Goal: Check status: Check status

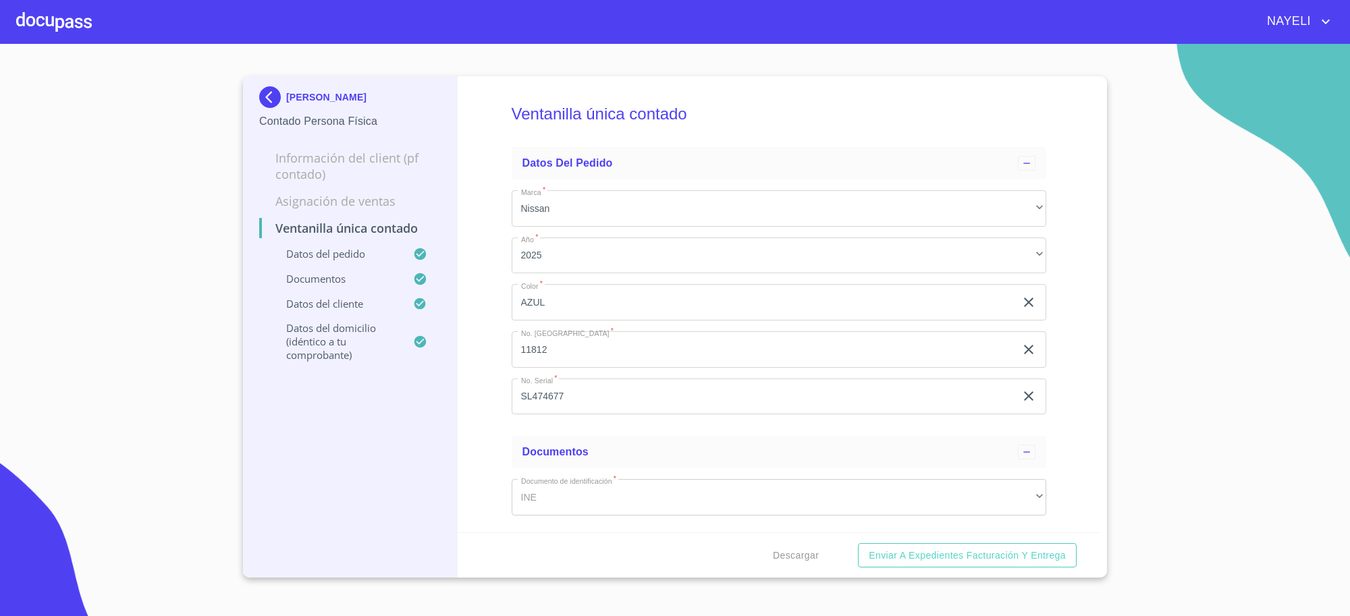
scroll to position [449, 0]
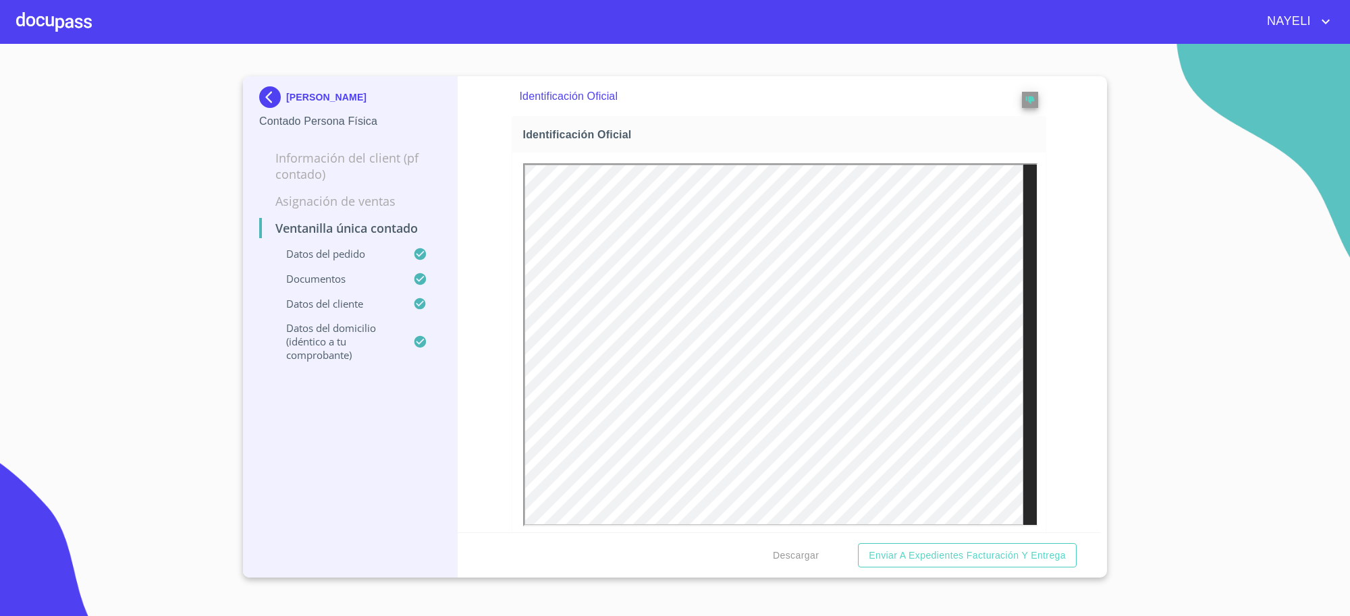
click at [309, 99] on p "[PERSON_NAME]" at bounding box center [326, 97] width 80 height 11
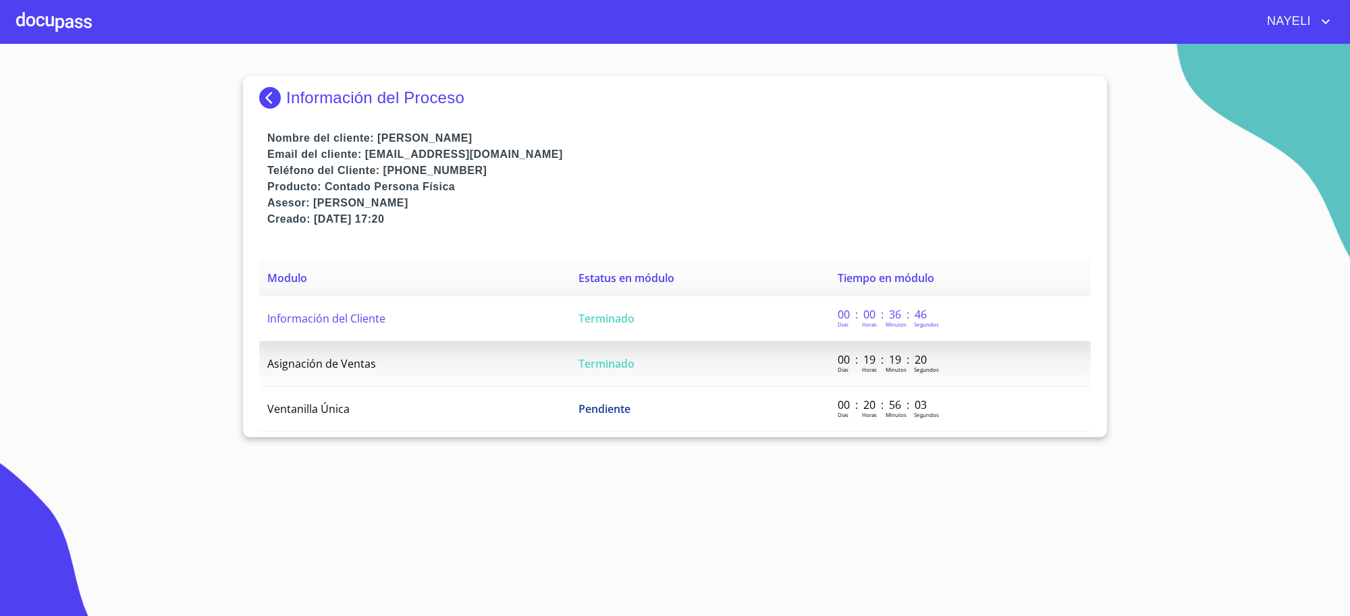
click at [578, 319] on span "Terminado" at bounding box center [606, 318] width 56 height 15
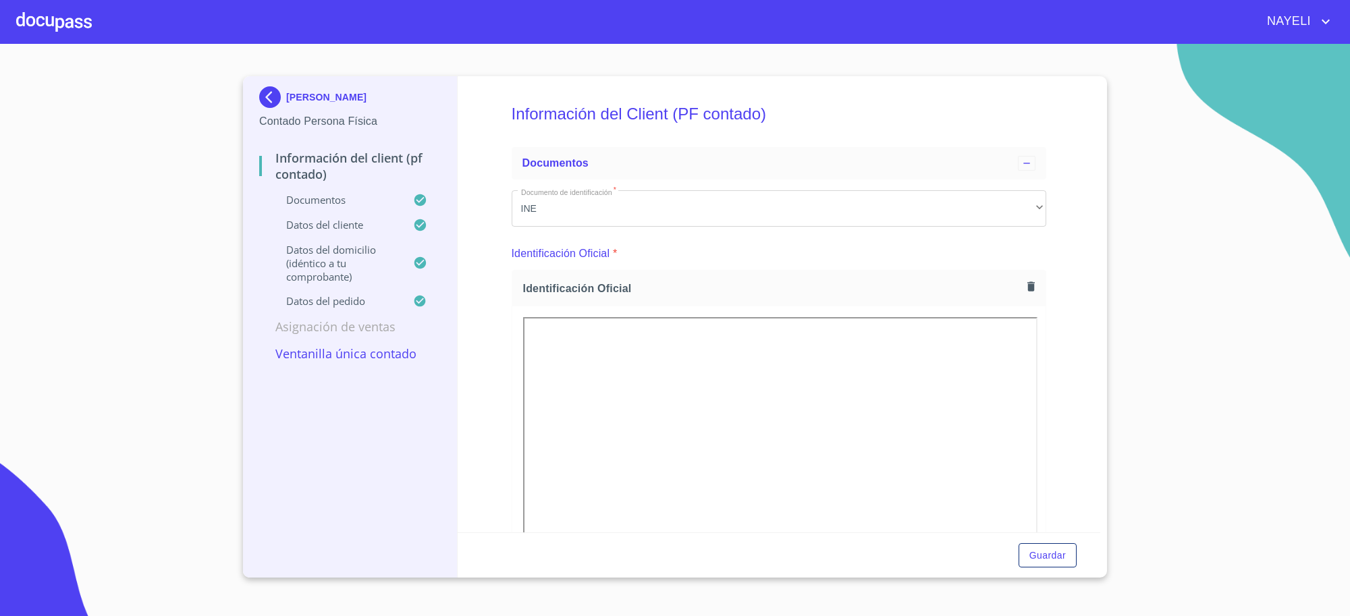
scroll to position [225, 0]
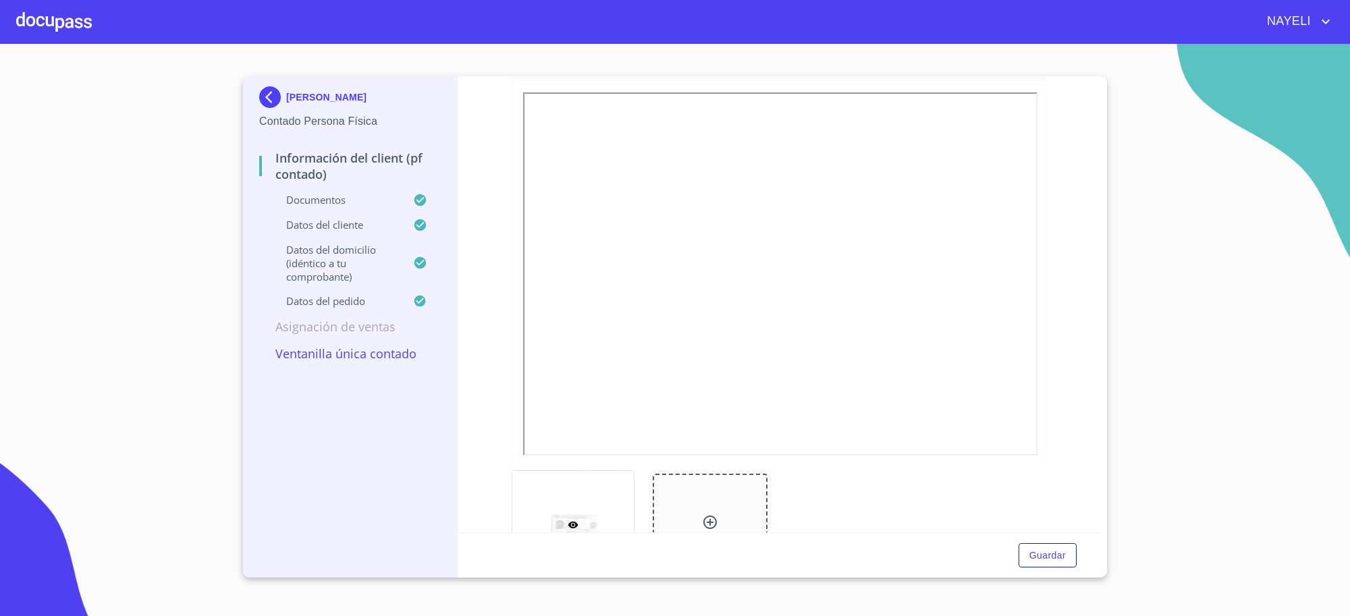
click at [314, 89] on div "[PERSON_NAME]" at bounding box center [350, 99] width 182 height 27
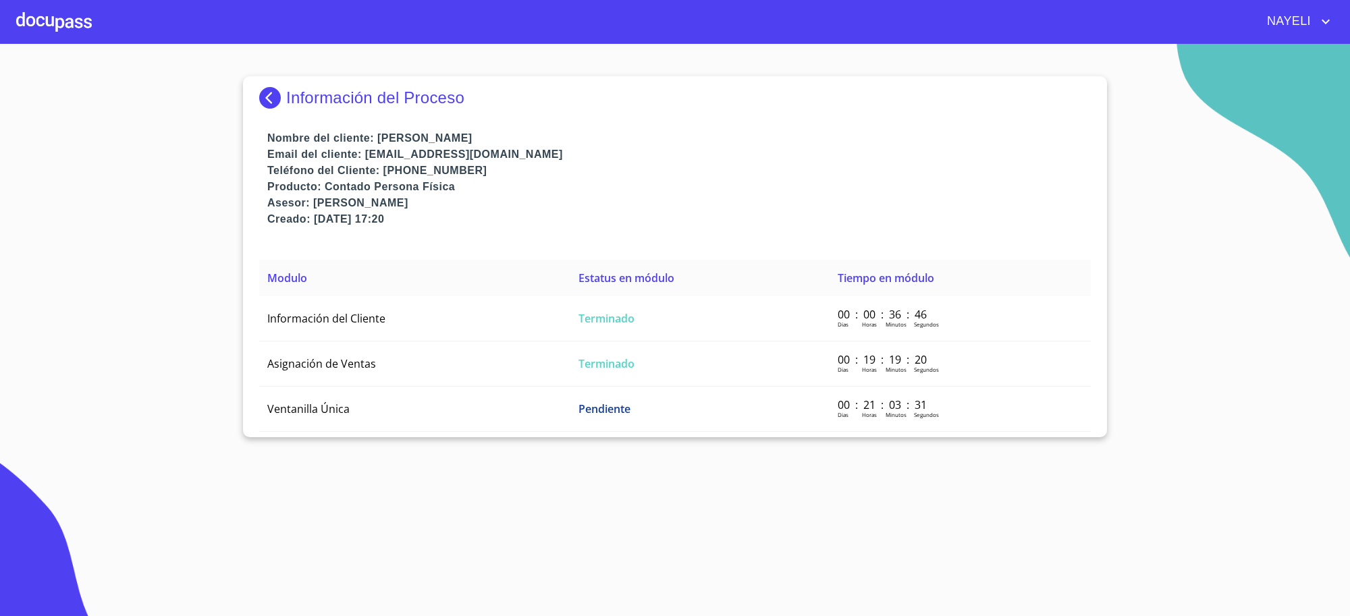
click at [281, 95] on img at bounding box center [272, 98] width 27 height 22
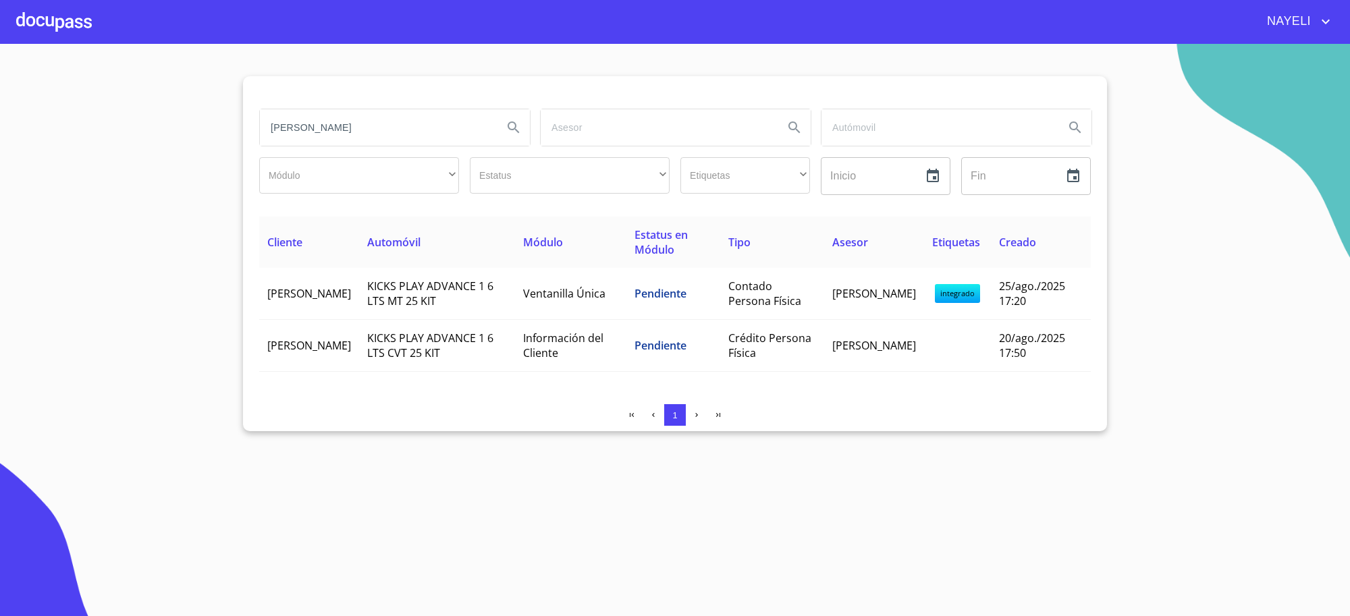
click at [352, 133] on input "[PERSON_NAME]" at bounding box center [376, 127] width 232 height 36
click at [352, 132] on input "[PERSON_NAME]" at bounding box center [376, 127] width 232 height 36
type input "ab&c"
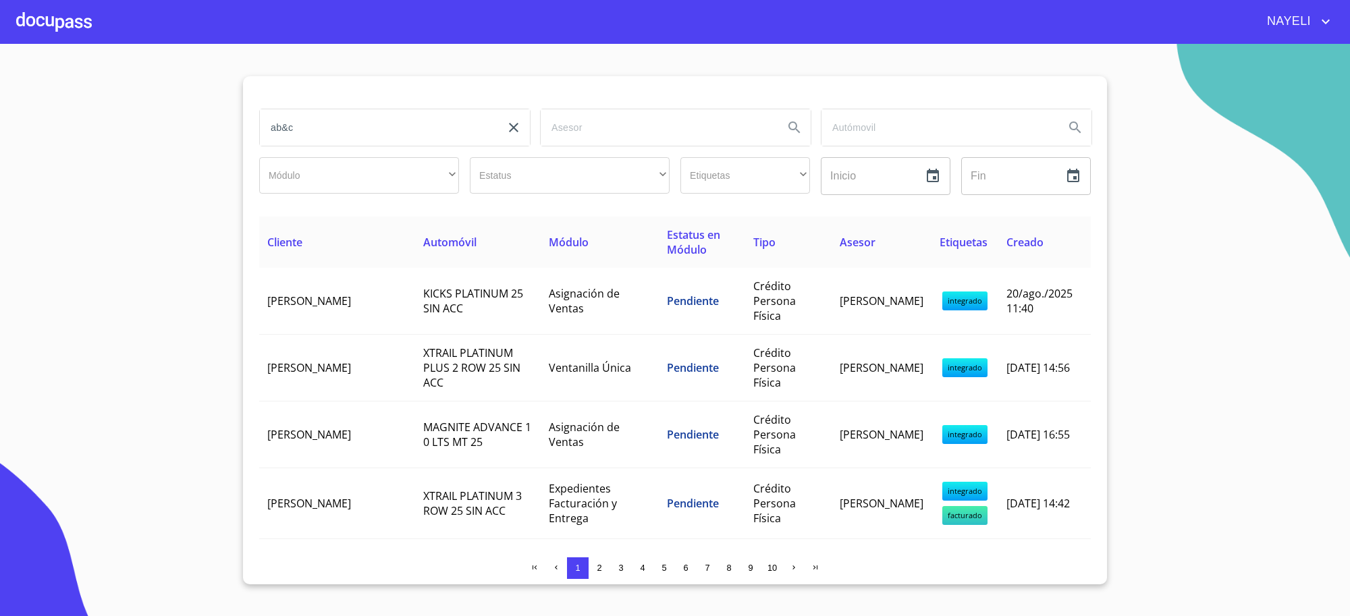
drag, startPoint x: 352, startPoint y: 132, endPoint x: 592, endPoint y: 86, distance: 244.7
click at [592, 86] on div at bounding box center [674, 92] width 831 height 32
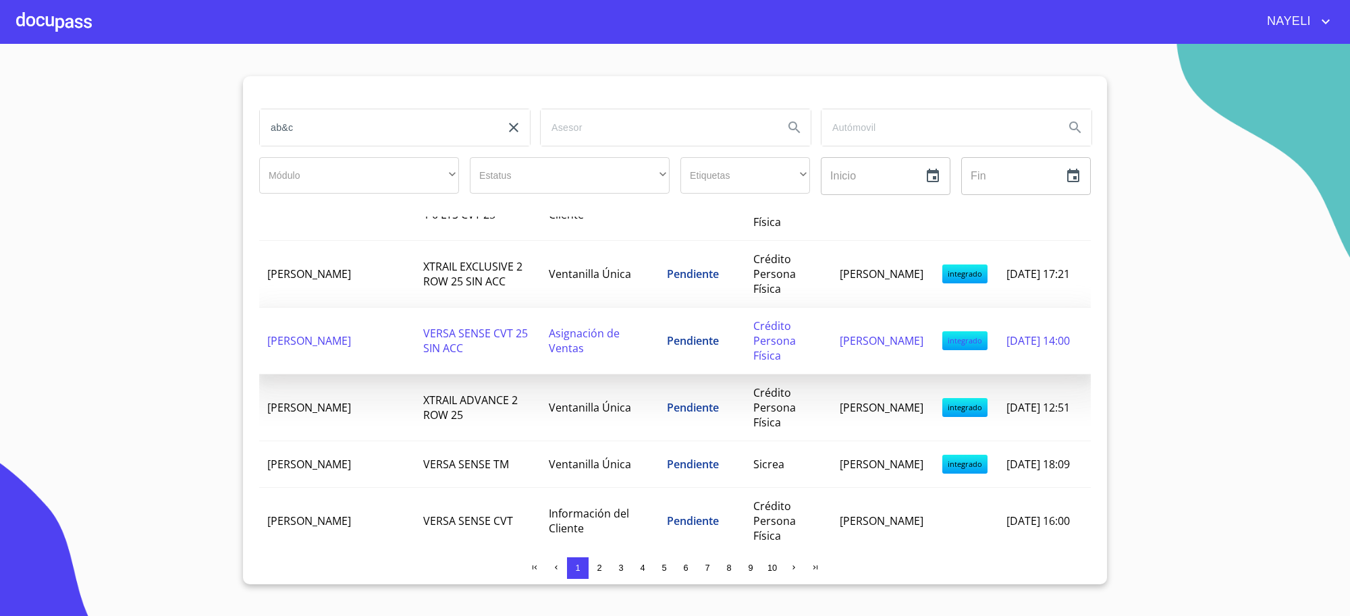
scroll to position [675, 0]
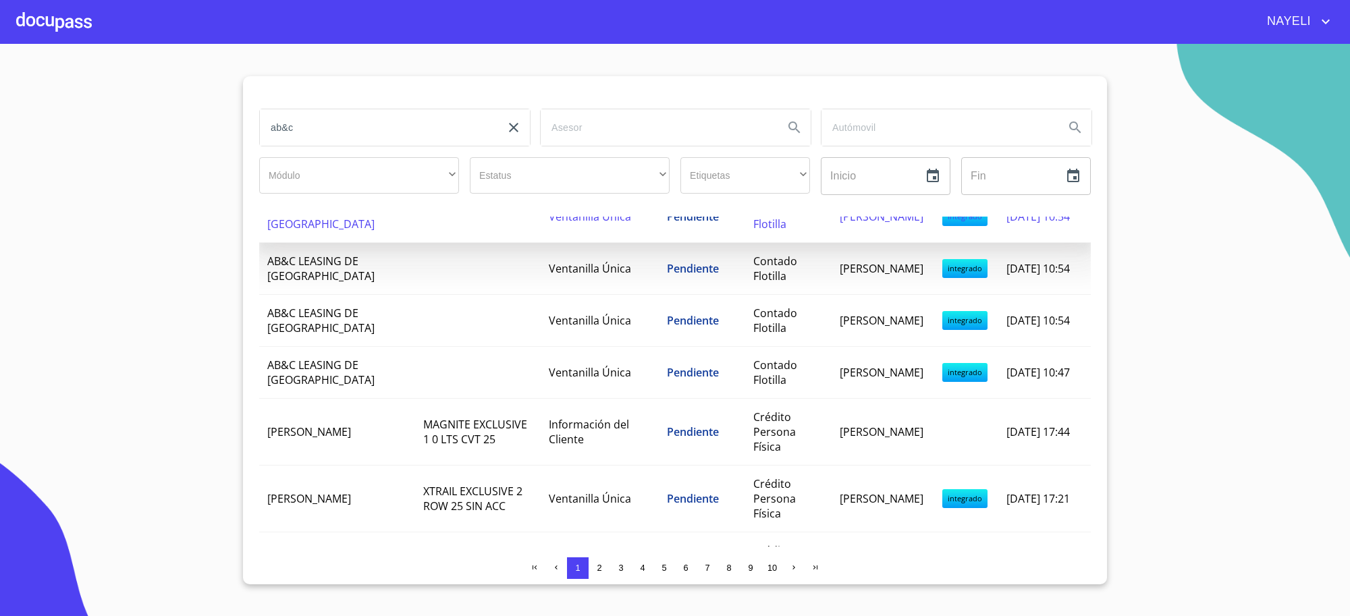
click at [485, 233] on td at bounding box center [478, 217] width 126 height 52
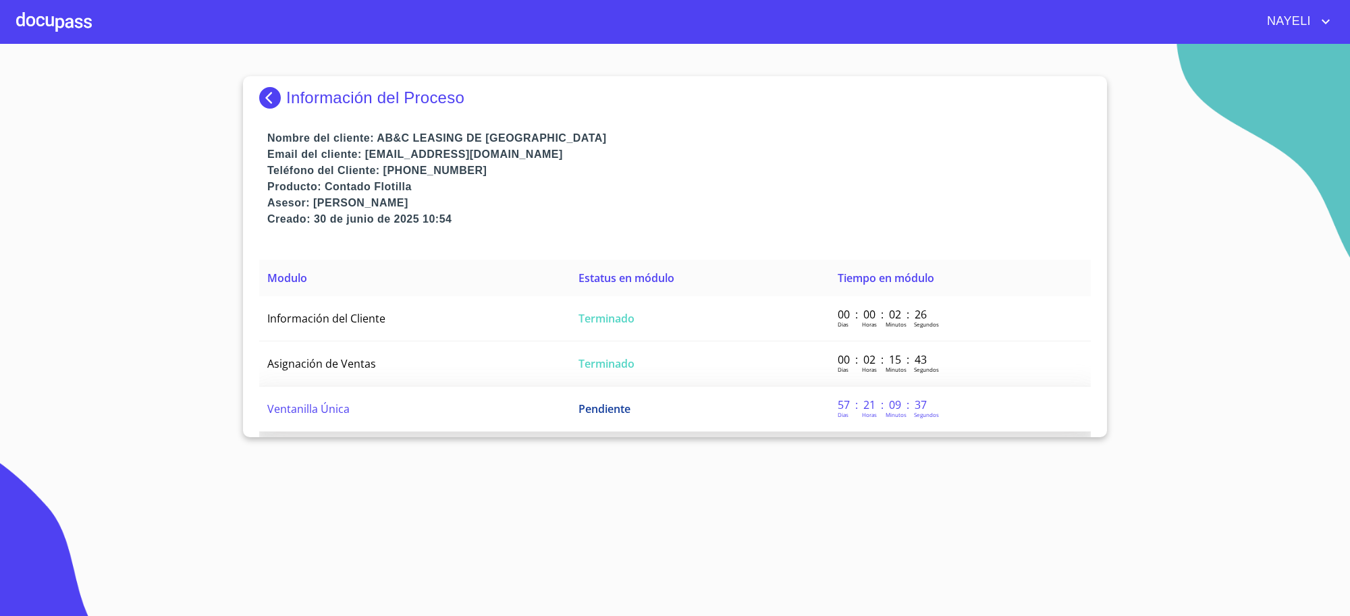
click at [530, 419] on td "Ventanilla Única" at bounding box center [414, 409] width 311 height 45
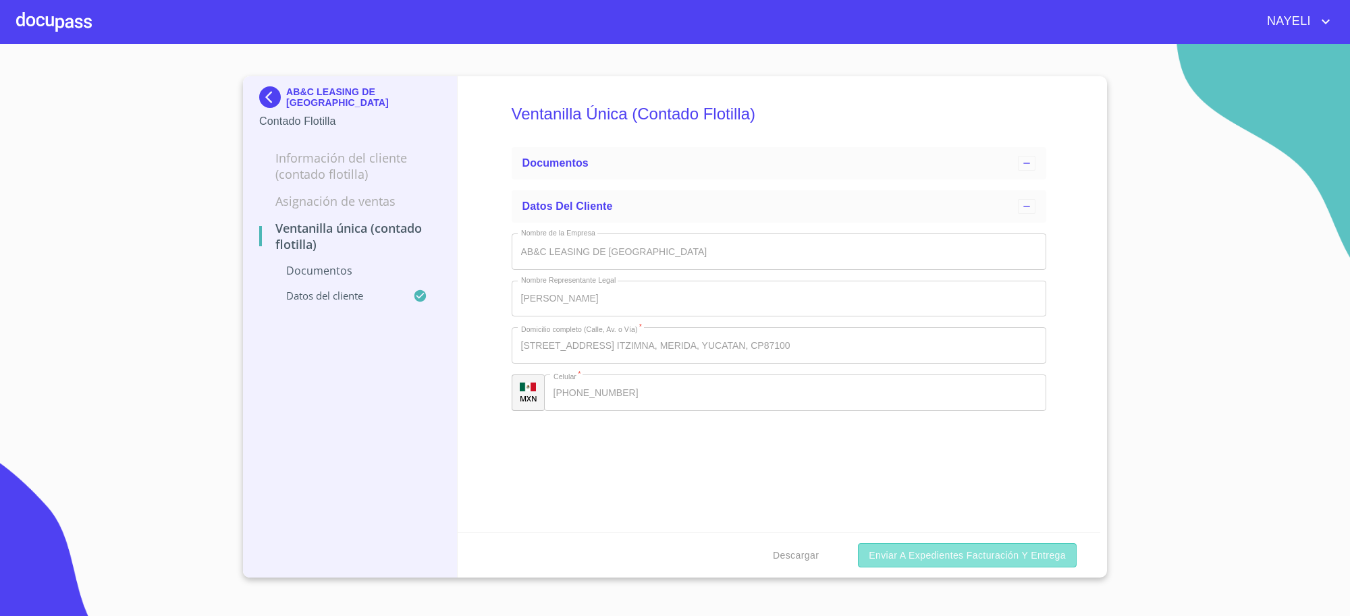
click at [1021, 547] on span "Enviar a Expedientes Facturación y Entrega" at bounding box center [966, 555] width 197 height 17
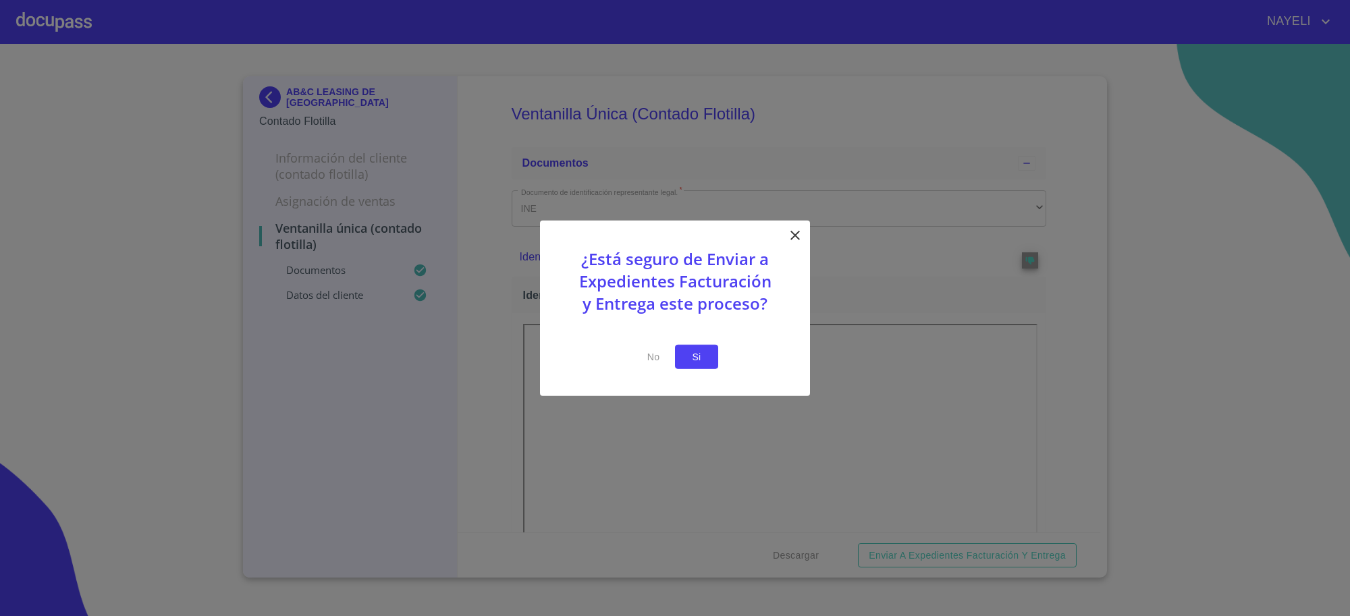
click at [696, 356] on span "Si" at bounding box center [697, 356] width 22 height 17
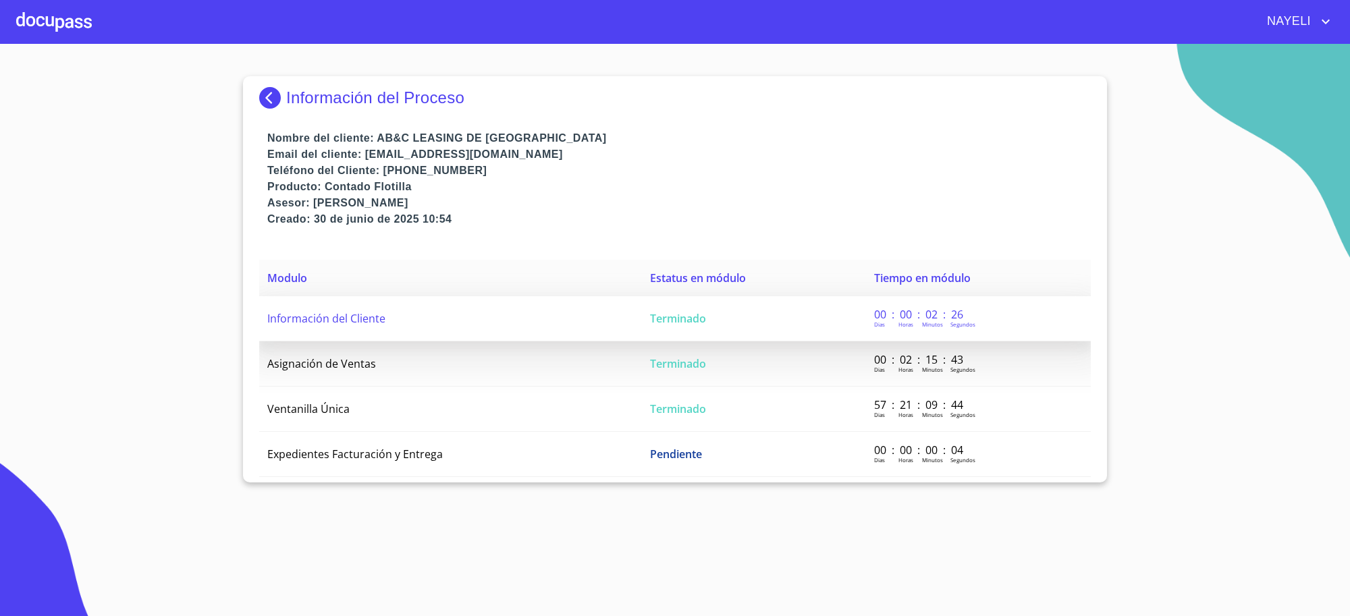
click at [704, 311] on td "Terminado" at bounding box center [753, 318] width 223 height 45
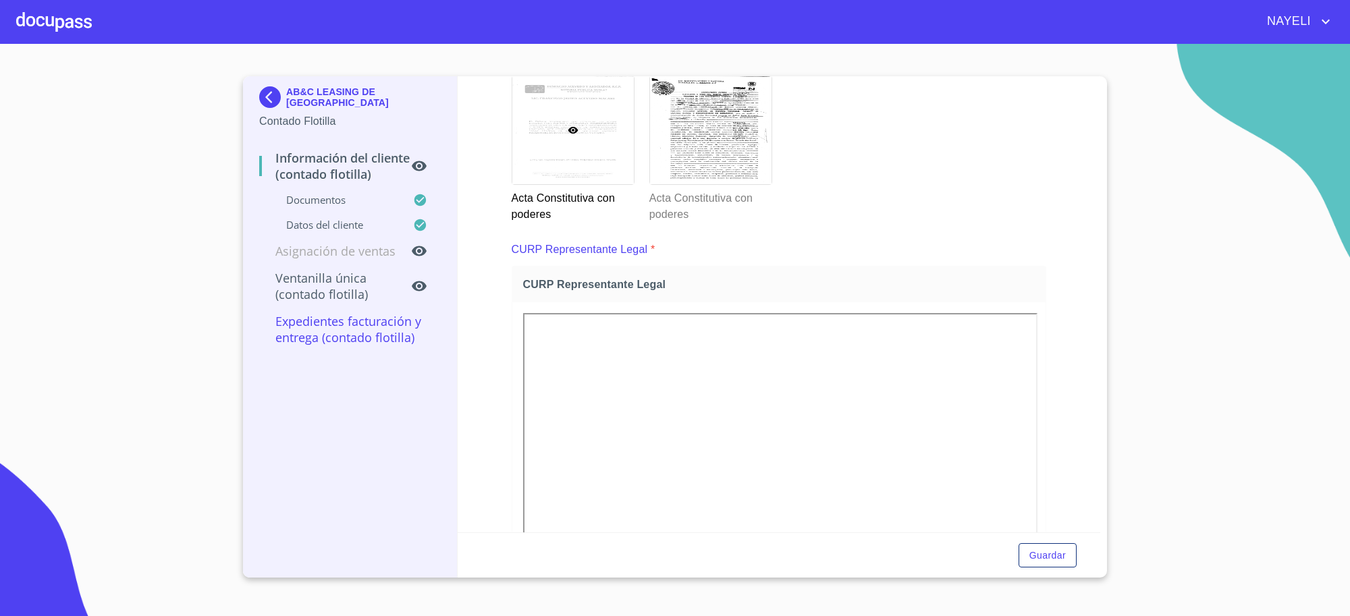
scroll to position [2435, 0]
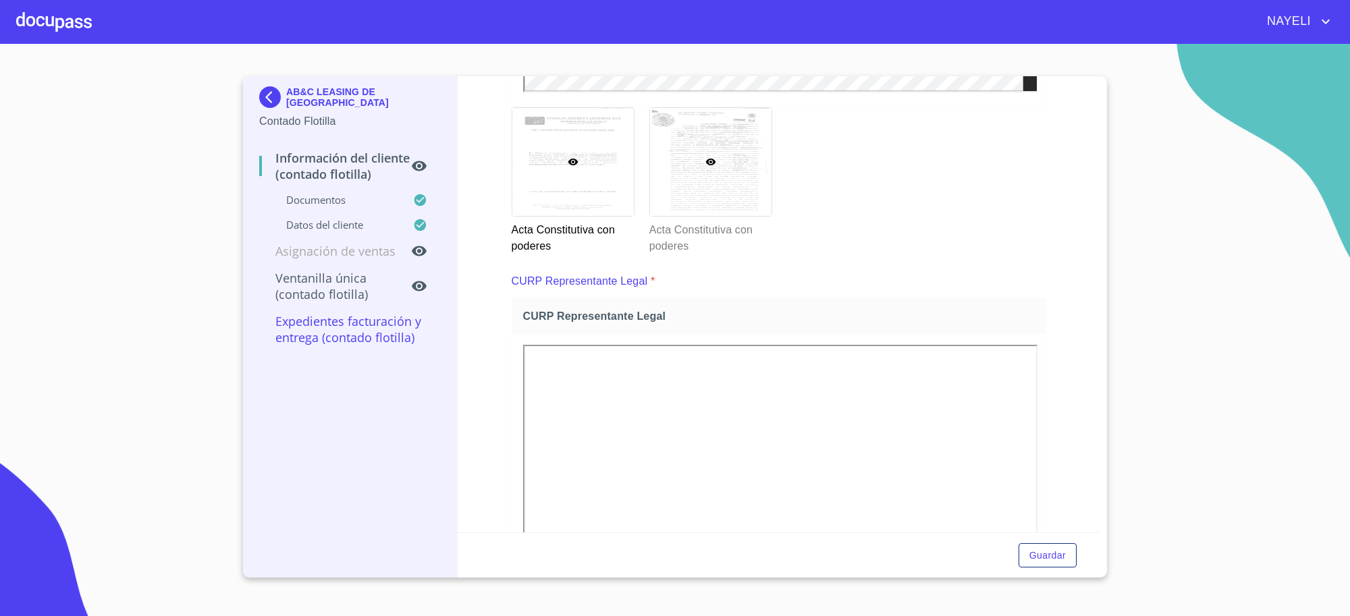
click at [710, 200] on div at bounding box center [710, 162] width 121 height 108
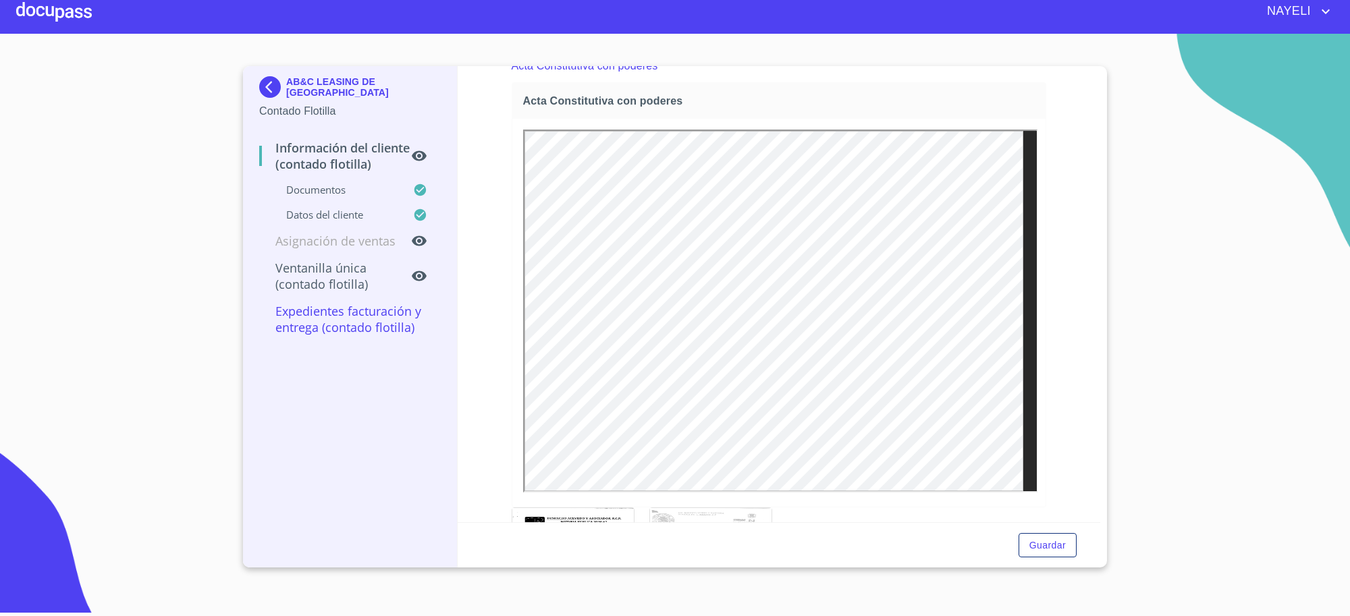
scroll to position [2474, 0]
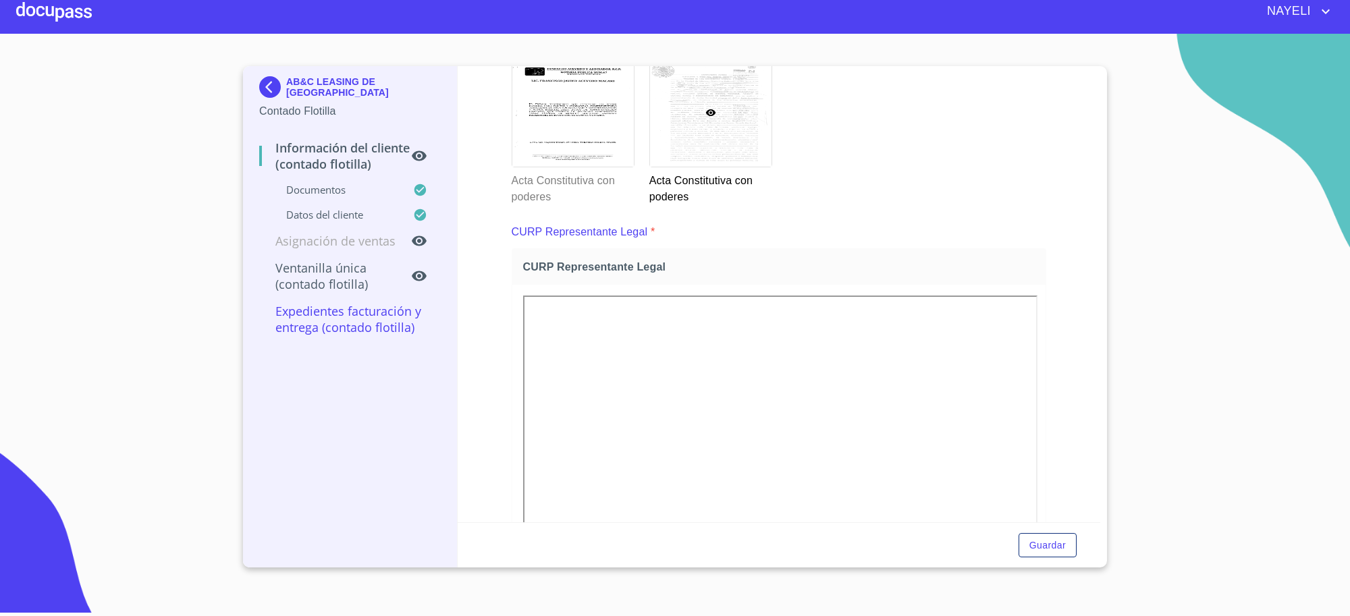
click at [1134, 358] on section "AB&C LEASING DE MEXICO Contado Flotilla Información del Cliente (Contado Flotil…" at bounding box center [675, 320] width 1350 height 572
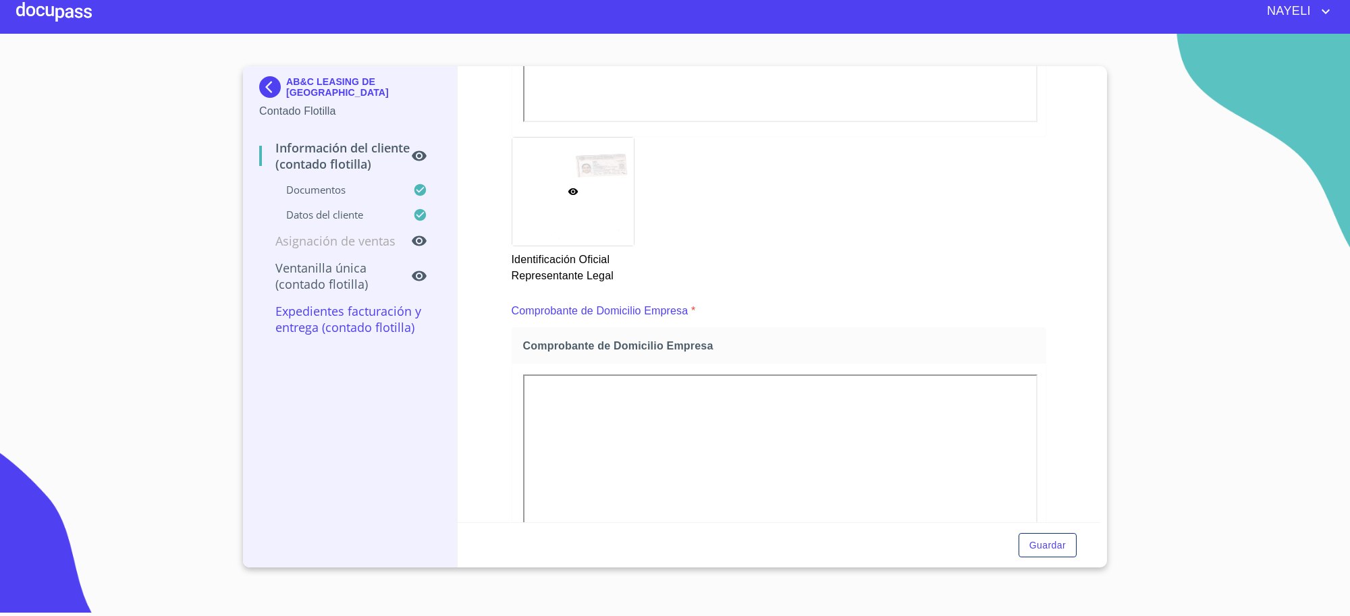
scroll to position [225, 0]
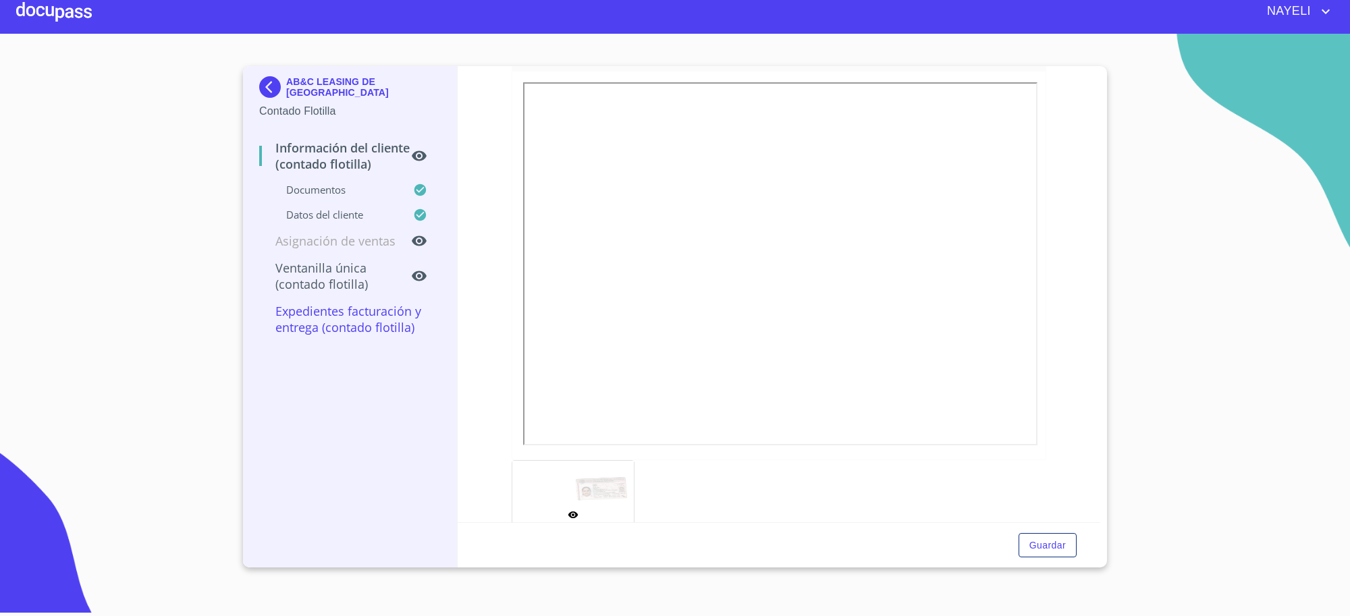
click at [261, 92] on img at bounding box center [272, 87] width 27 height 22
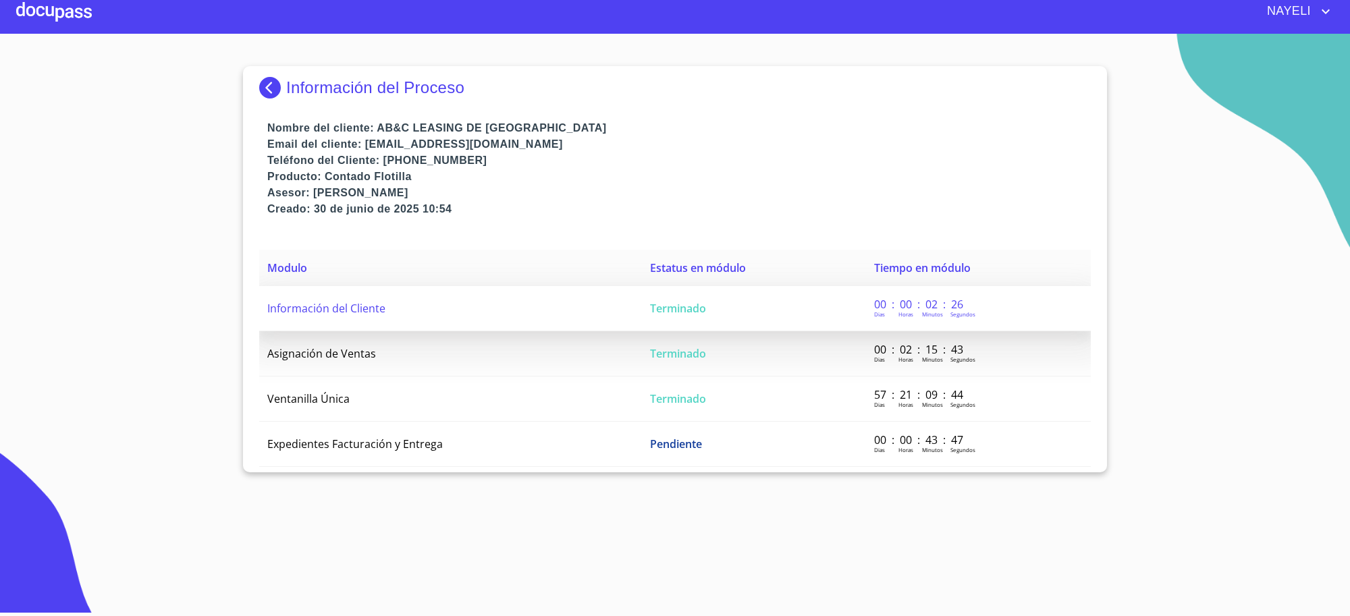
click at [702, 318] on td "Terminado" at bounding box center [753, 308] width 223 height 45
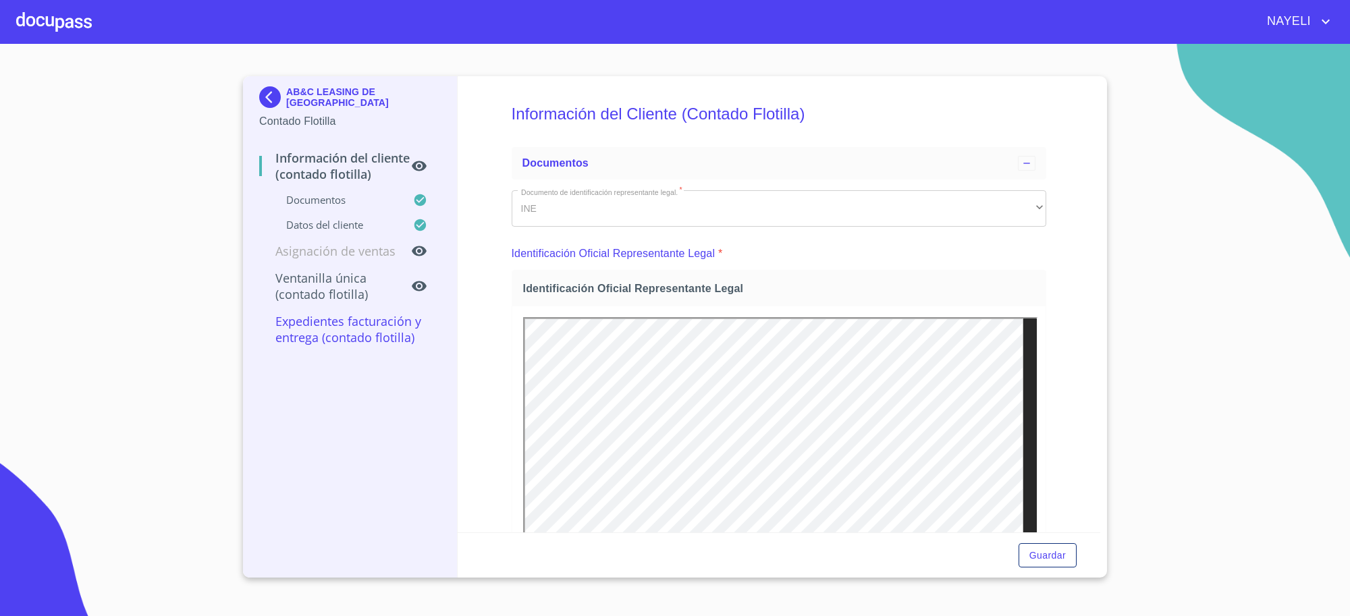
click at [356, 105] on div "AB&C LEASING DE [GEOGRAPHIC_DATA]" at bounding box center [350, 99] width 182 height 27
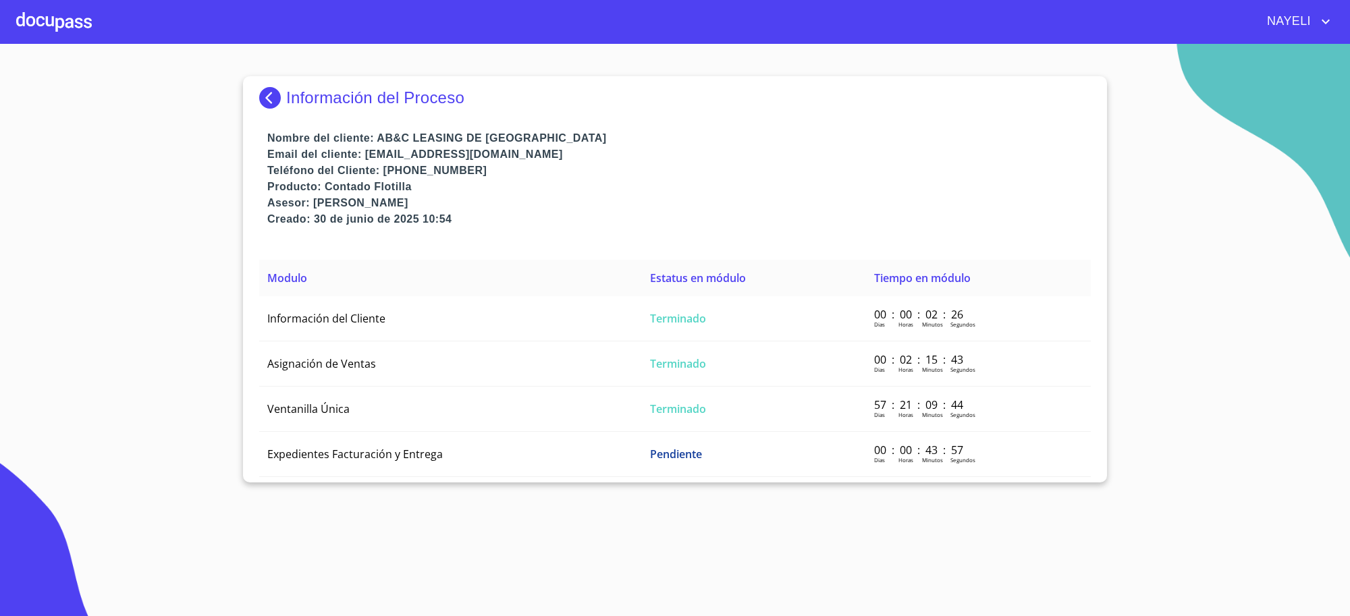
click at [334, 99] on p "Información del Proceso" at bounding box center [375, 97] width 178 height 19
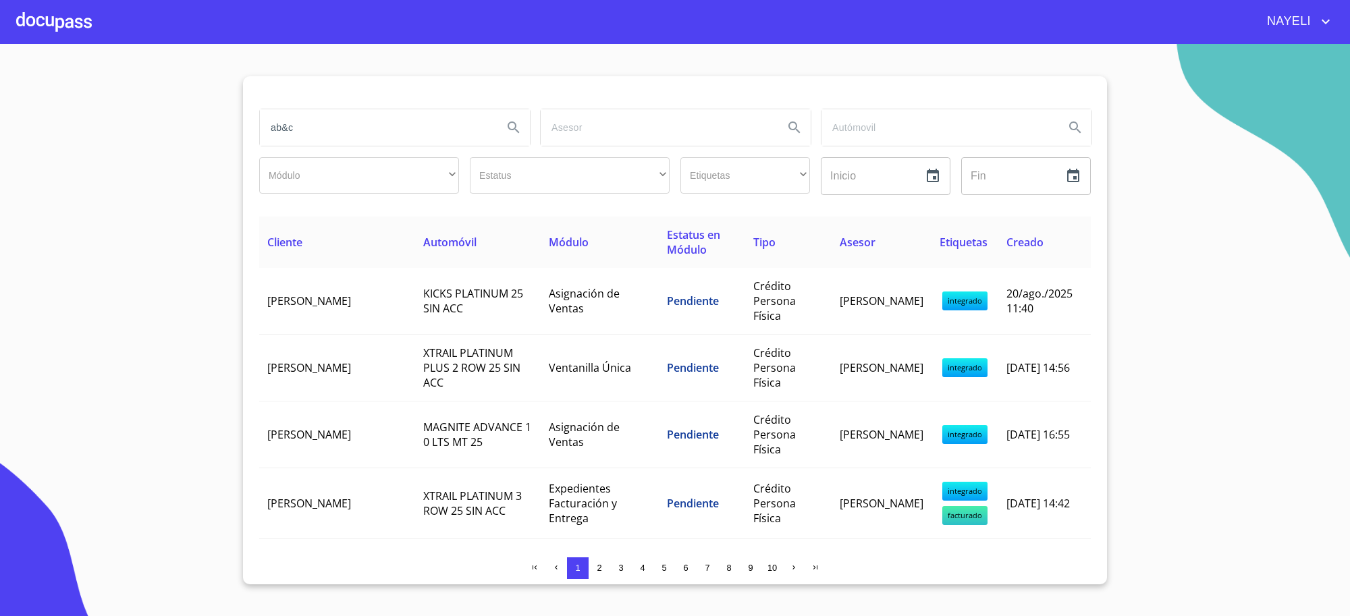
click at [311, 113] on input "ab&c" at bounding box center [376, 127] width 232 height 36
click at [312, 113] on input "ab&c" at bounding box center [376, 127] width 232 height 36
type input "vetterol"
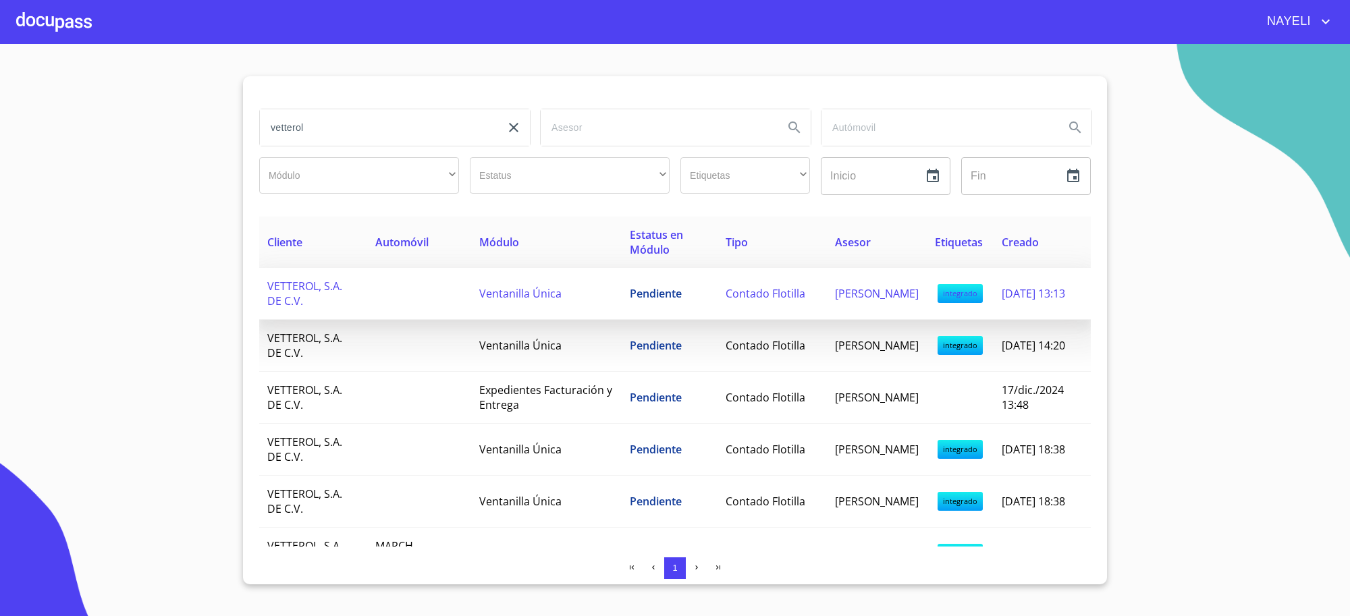
click at [717, 314] on td "Contado Flotilla" at bounding box center [771, 294] width 109 height 52
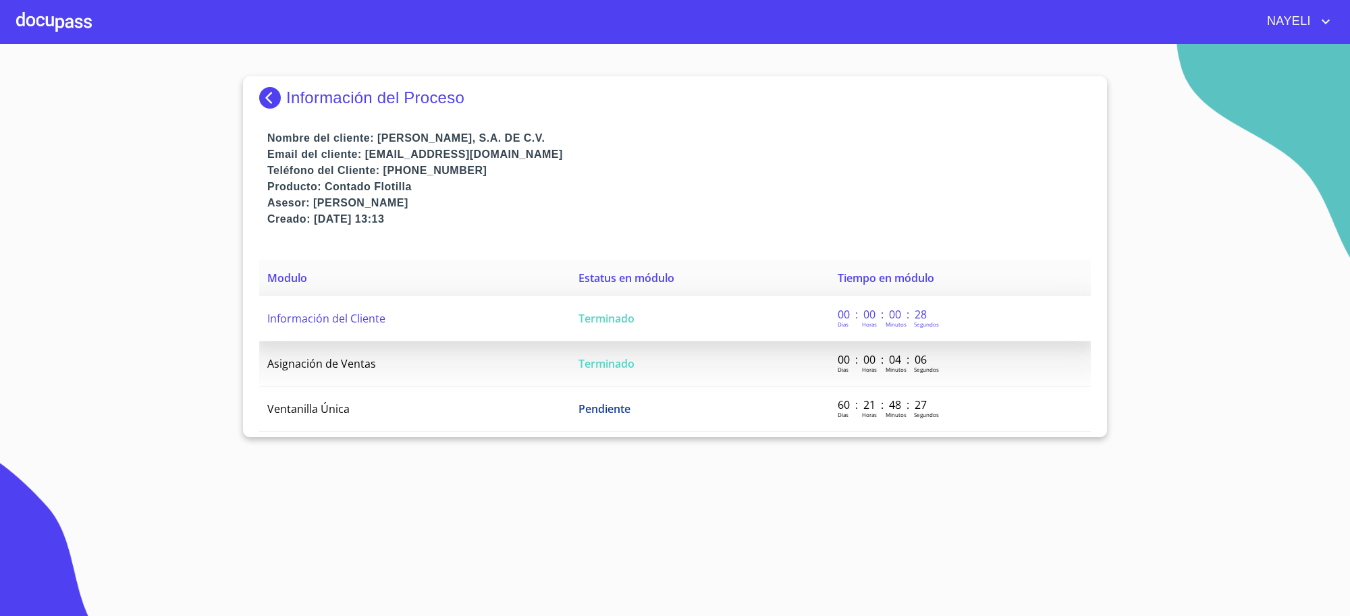
click at [700, 329] on td "Terminado" at bounding box center [699, 318] width 259 height 45
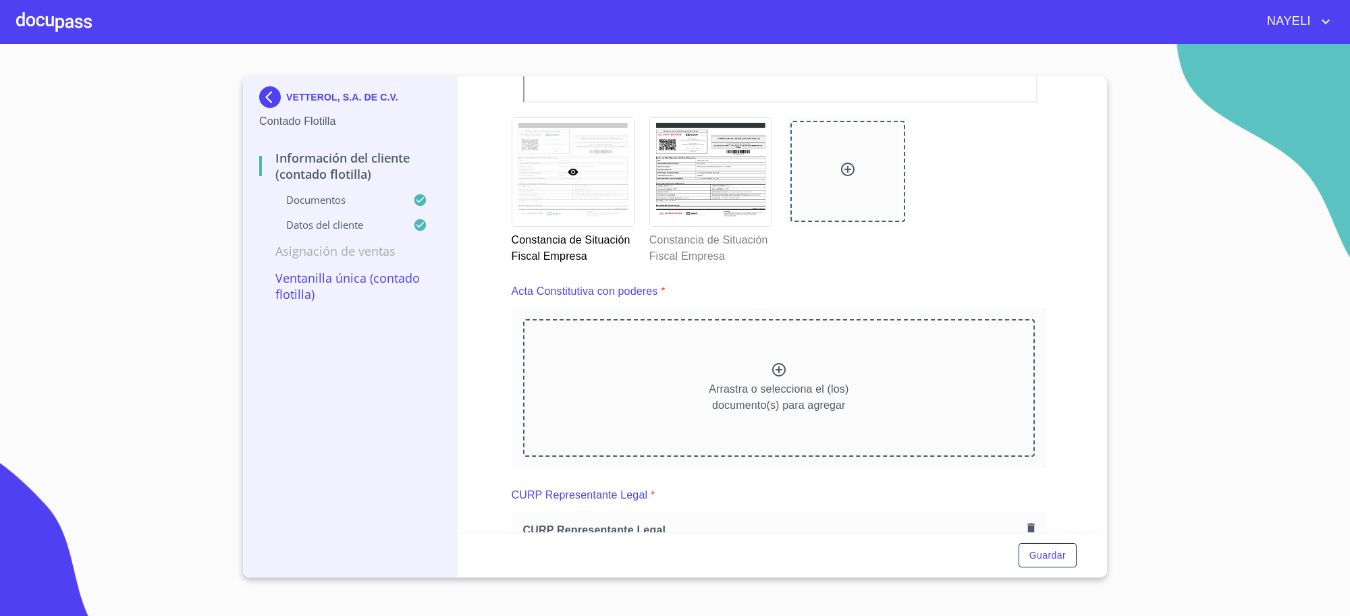
scroll to position [1799, 0]
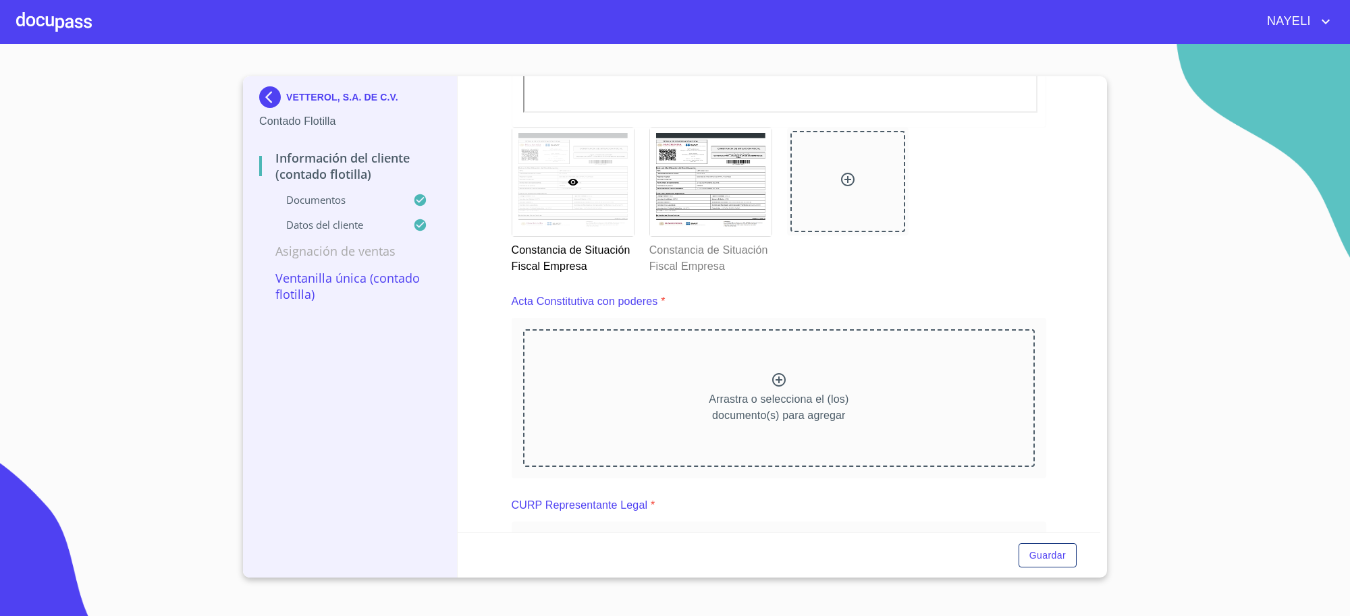
click at [288, 90] on div "VETTEROL, S.A. DE C.V." at bounding box center [350, 99] width 182 height 27
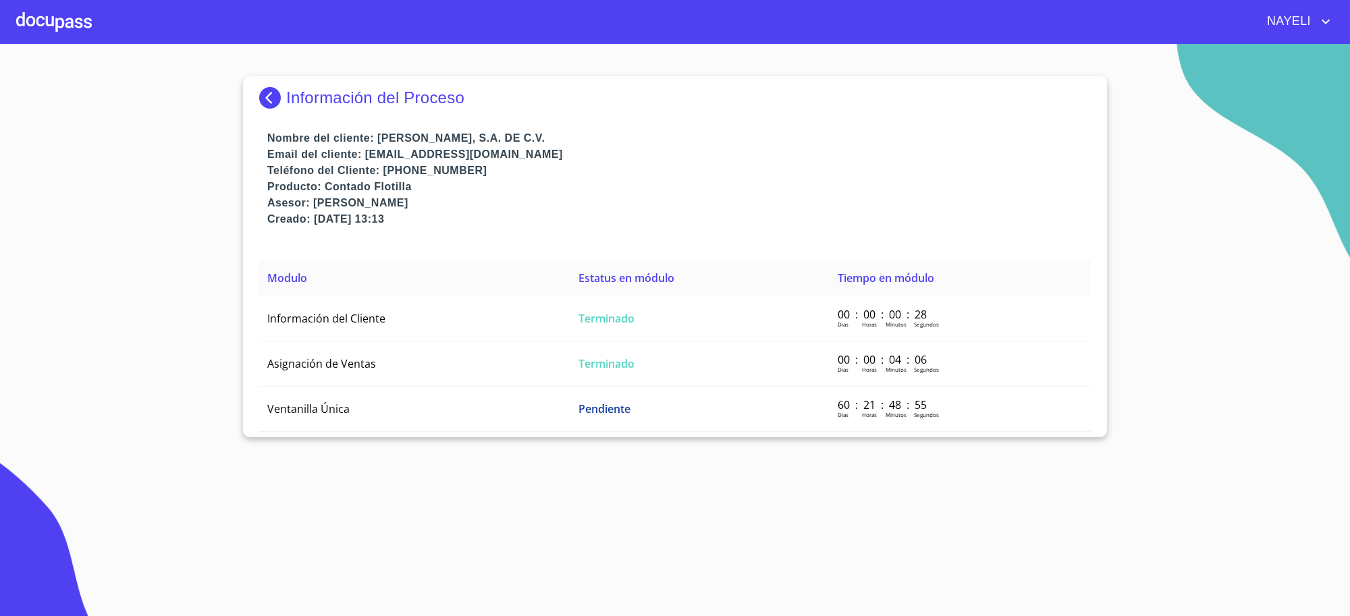
click at [284, 103] on img at bounding box center [272, 98] width 27 height 22
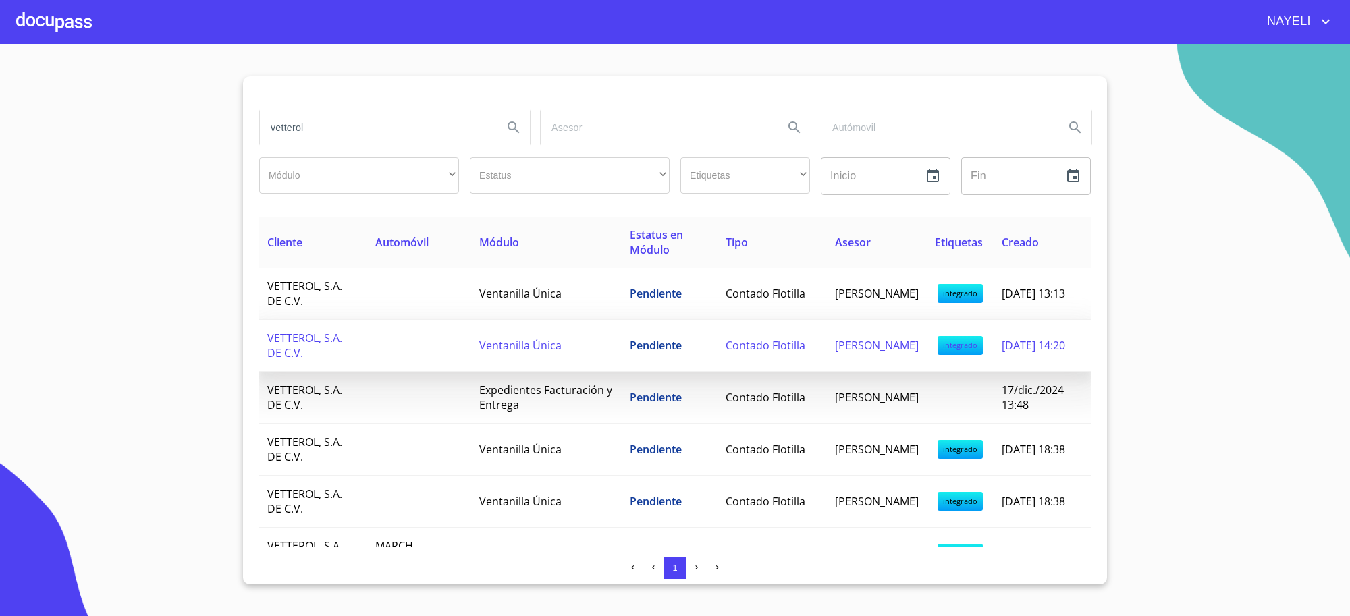
click at [630, 349] on span "Pendiente" at bounding box center [656, 345] width 52 height 15
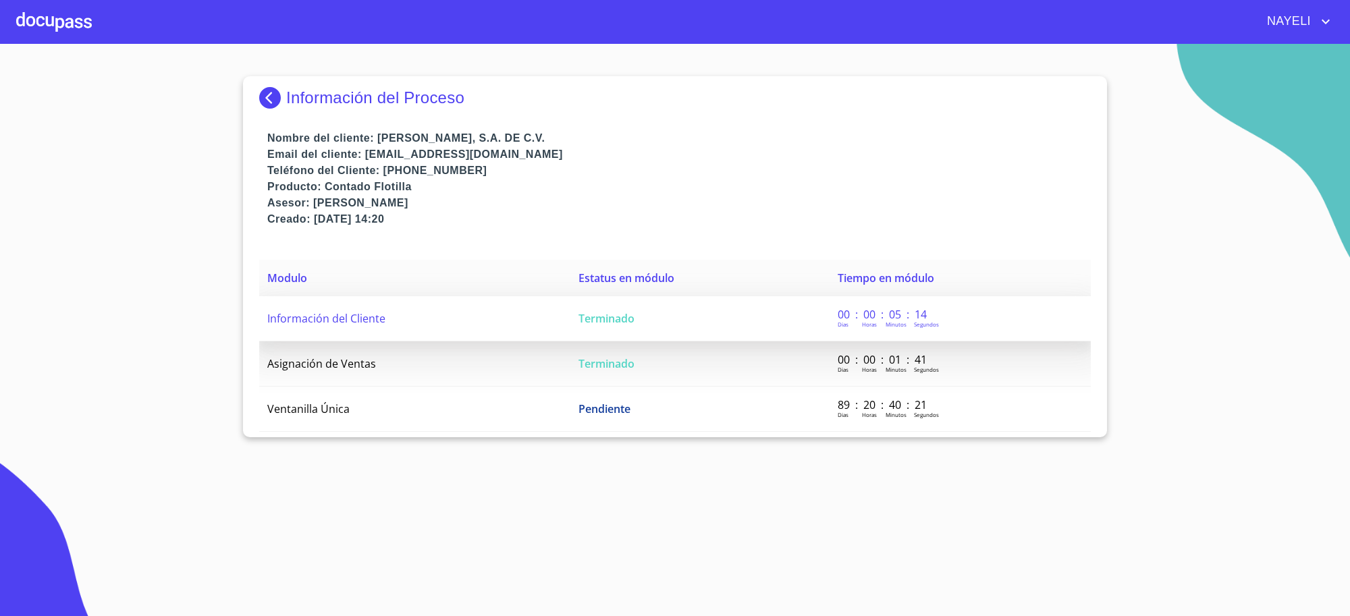
click at [605, 329] on td "Terminado" at bounding box center [699, 318] width 259 height 45
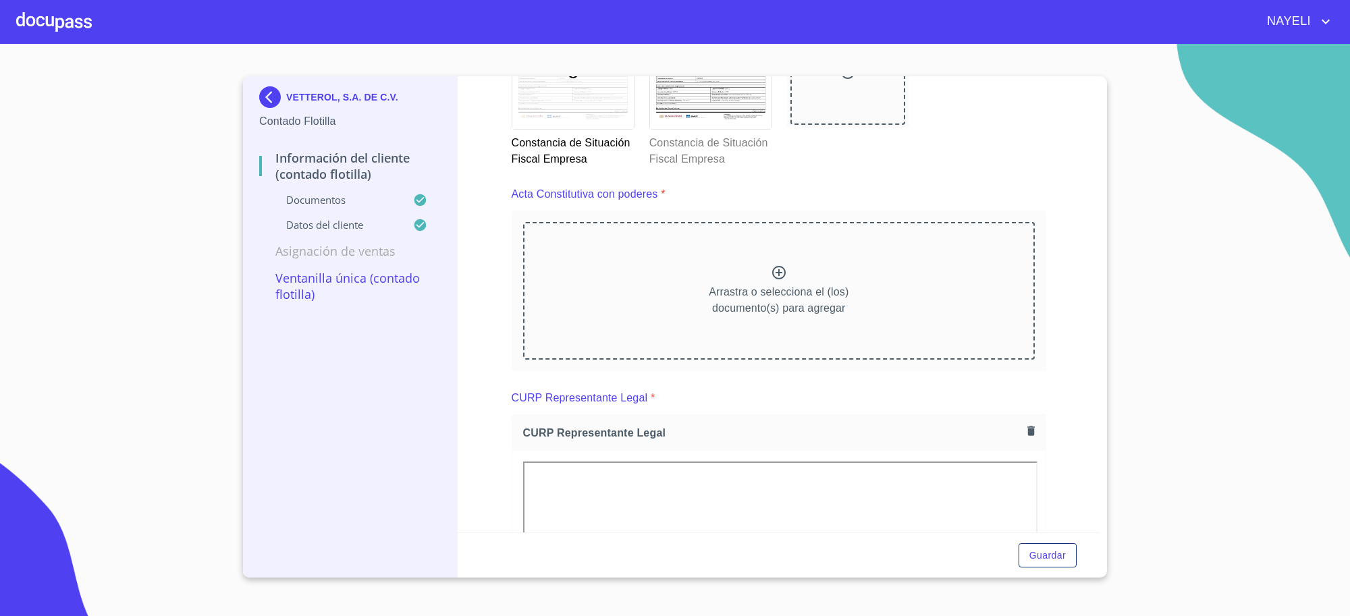
scroll to position [1465, 0]
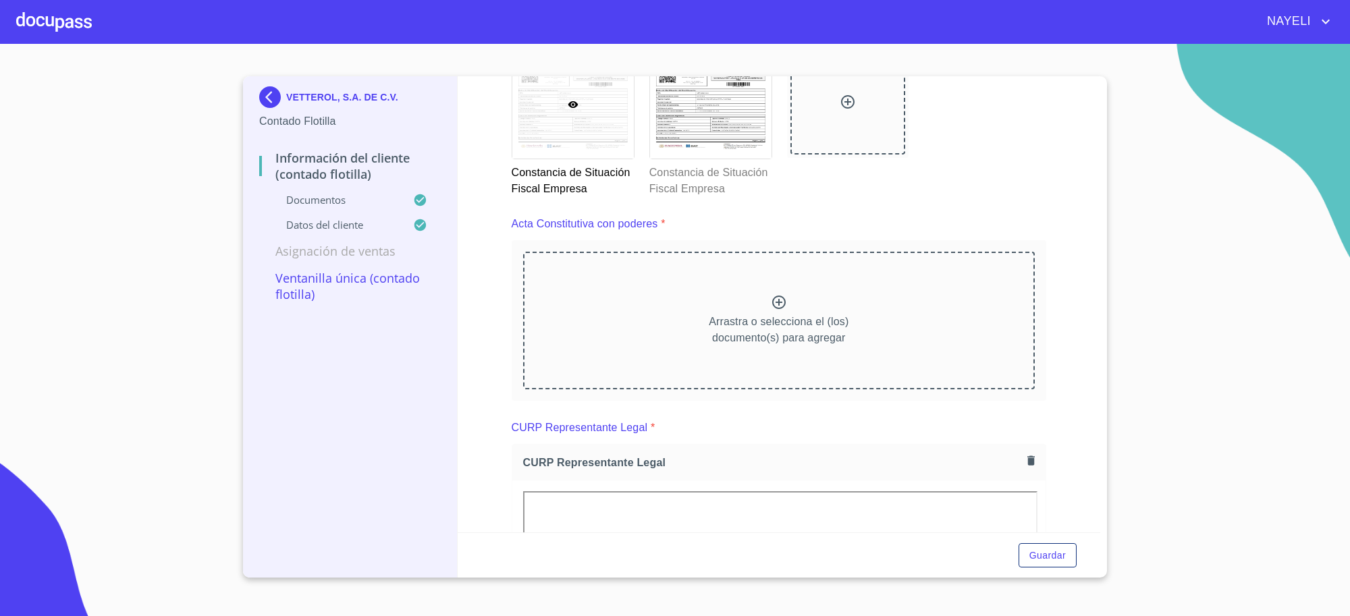
click at [278, 105] on img at bounding box center [272, 97] width 27 height 22
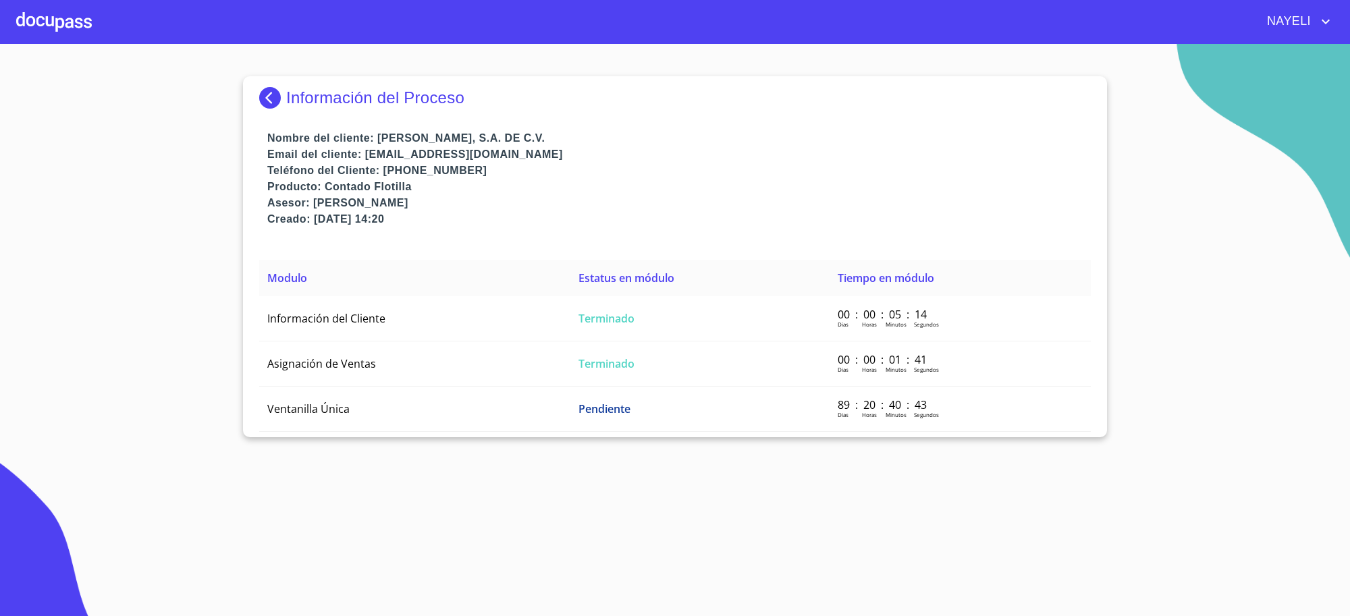
click at [283, 92] on img at bounding box center [272, 98] width 27 height 22
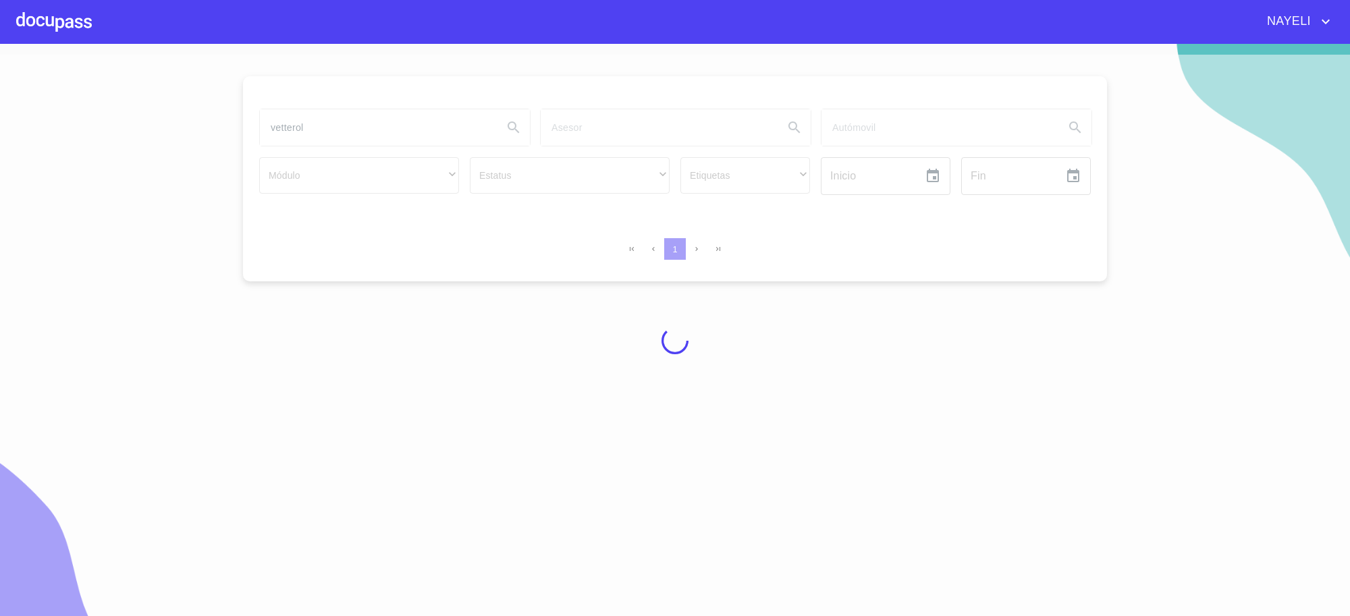
click at [89, 88] on div at bounding box center [675, 341] width 1350 height 572
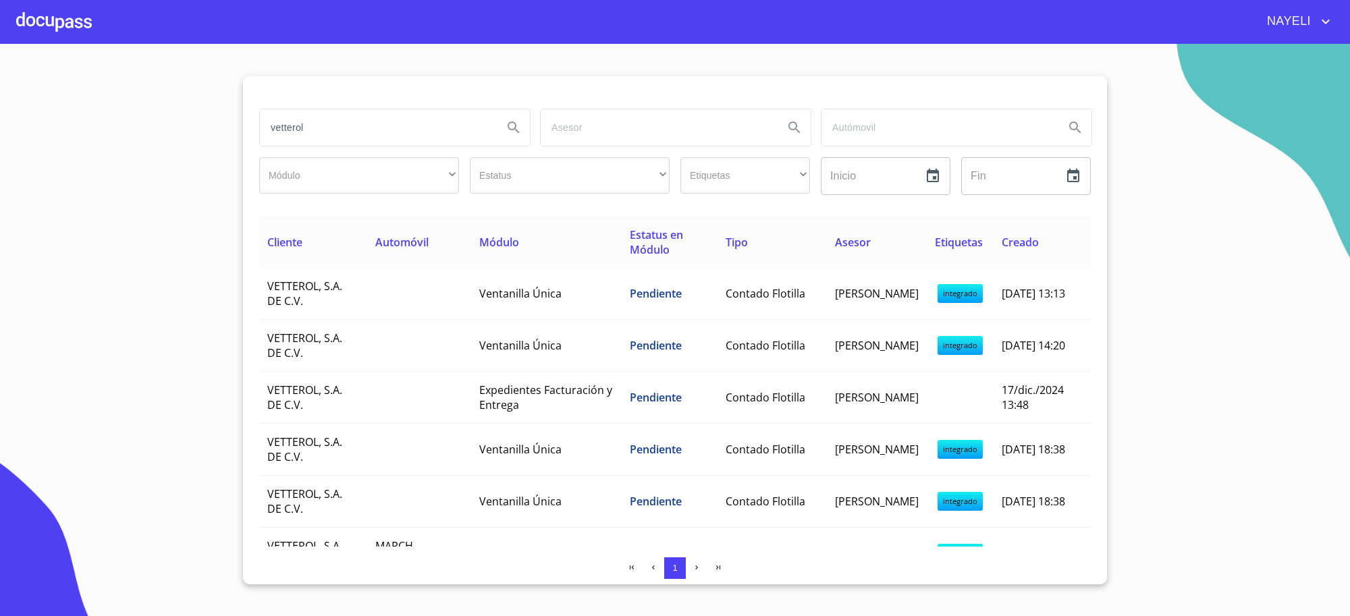
click at [89, 88] on section "vetterol Módulo ​ ​ Estatus ​ ​ Etiquetas ​ ​ Inicio ​ Fin ​ Cliente Automóvil …" at bounding box center [675, 330] width 1350 height 572
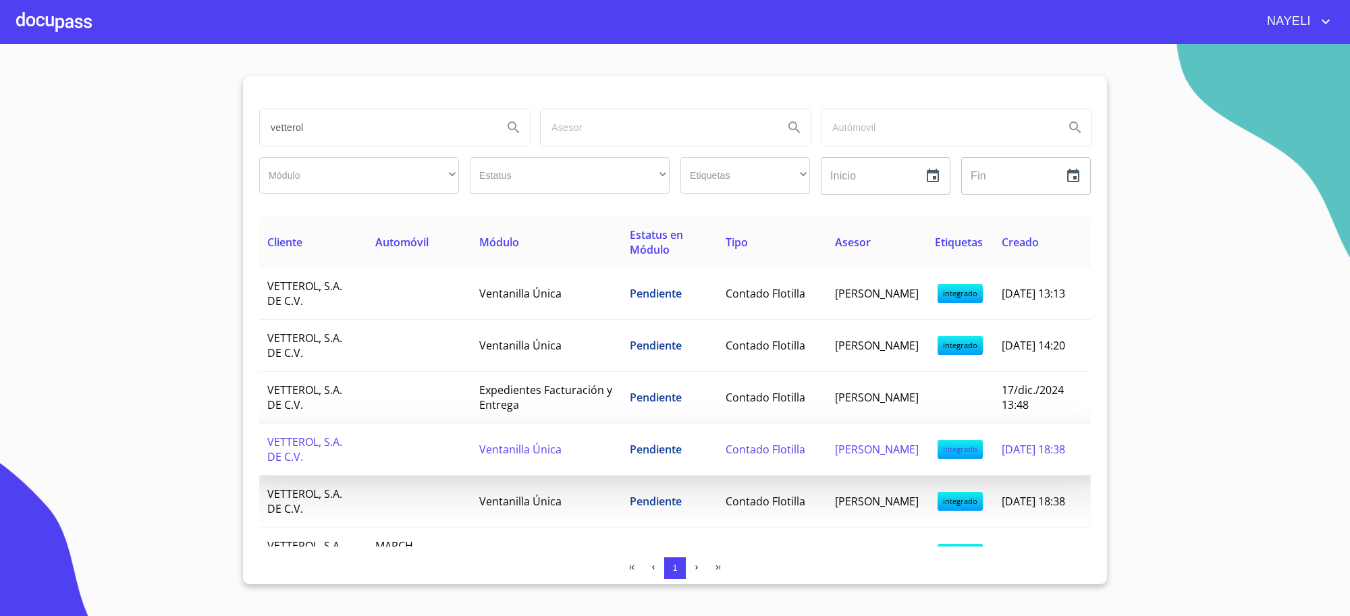
click at [430, 453] on td at bounding box center [419, 450] width 104 height 52
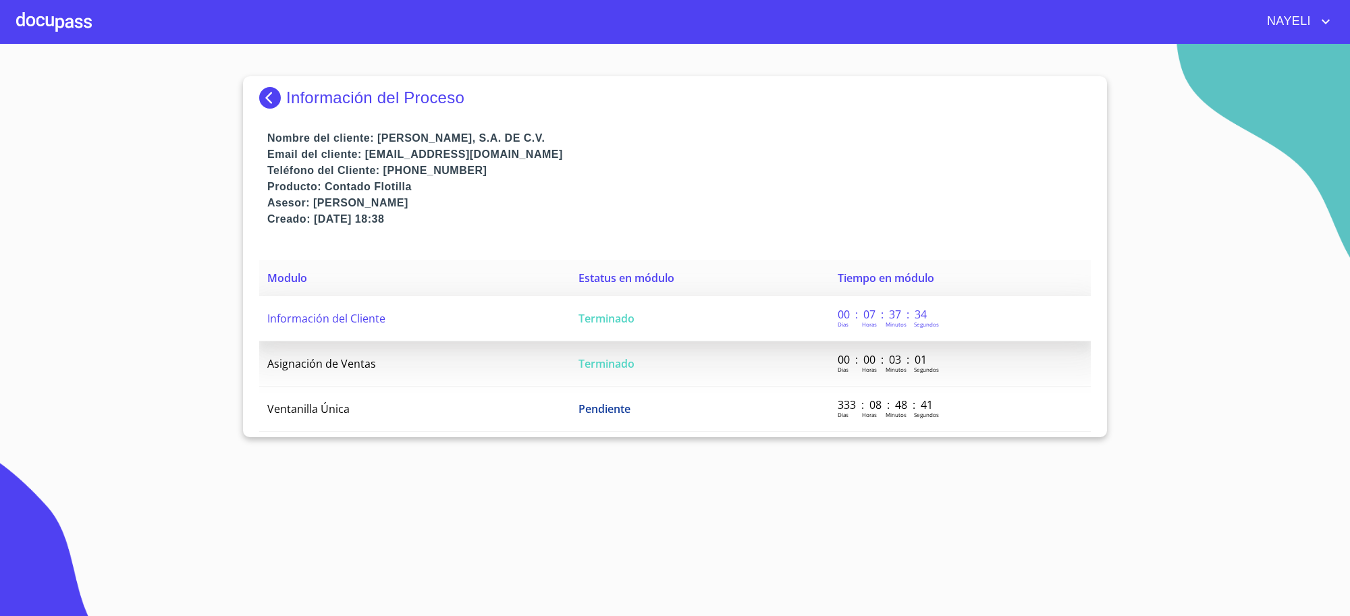
click at [695, 336] on td "Terminado" at bounding box center [699, 318] width 259 height 45
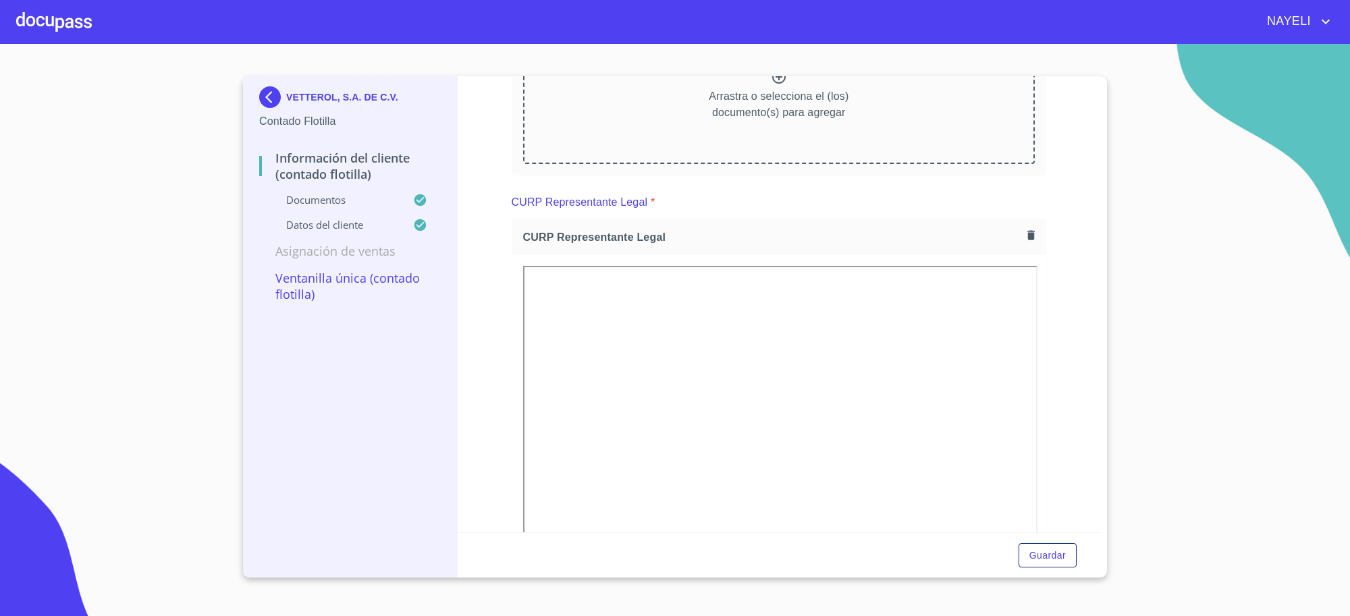
scroll to position [1465, 0]
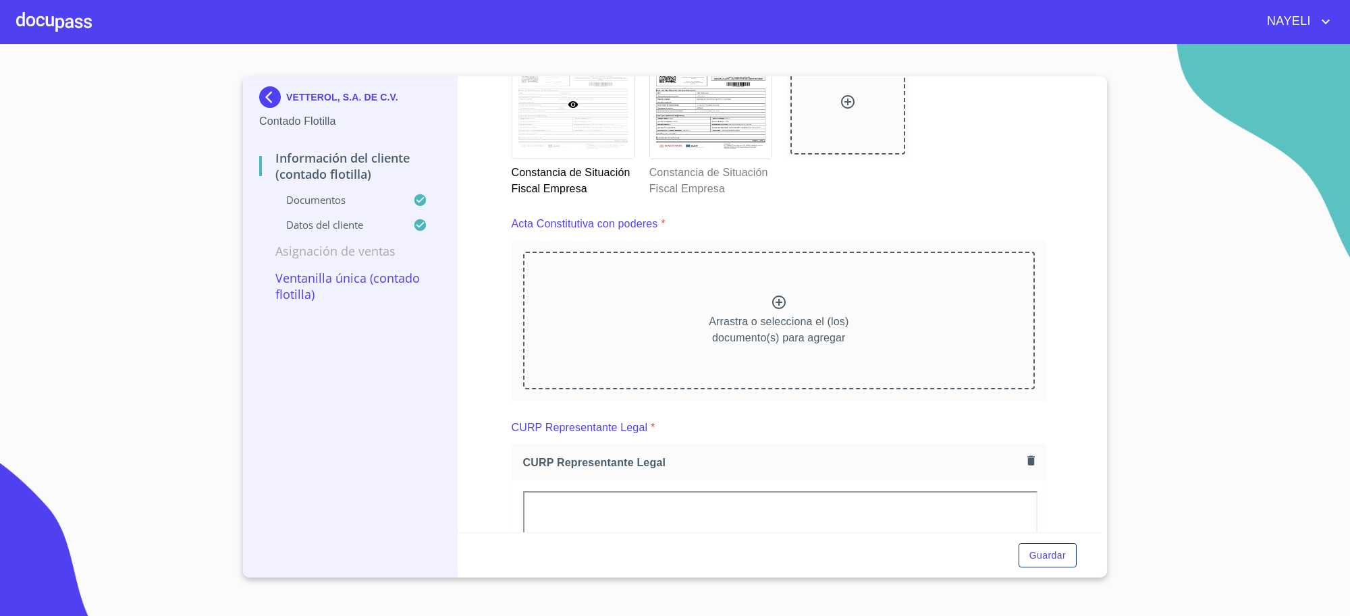
click at [271, 95] on img at bounding box center [272, 97] width 27 height 22
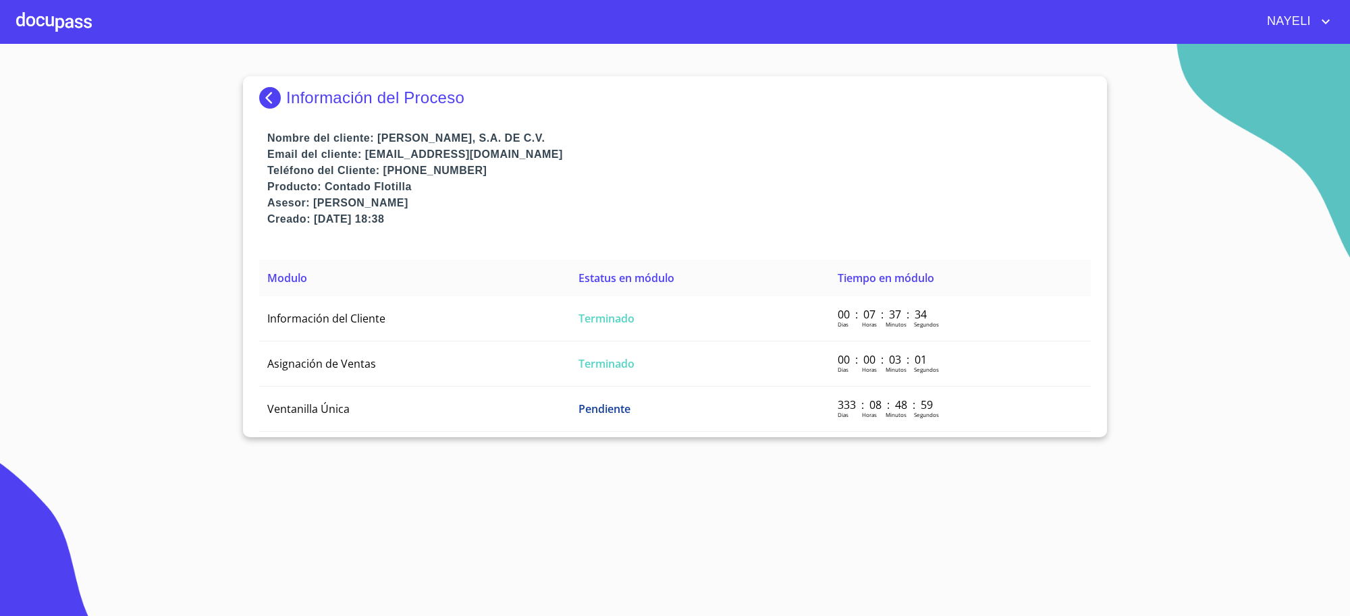
click at [286, 91] on p "Información del Proceso" at bounding box center [375, 97] width 178 height 19
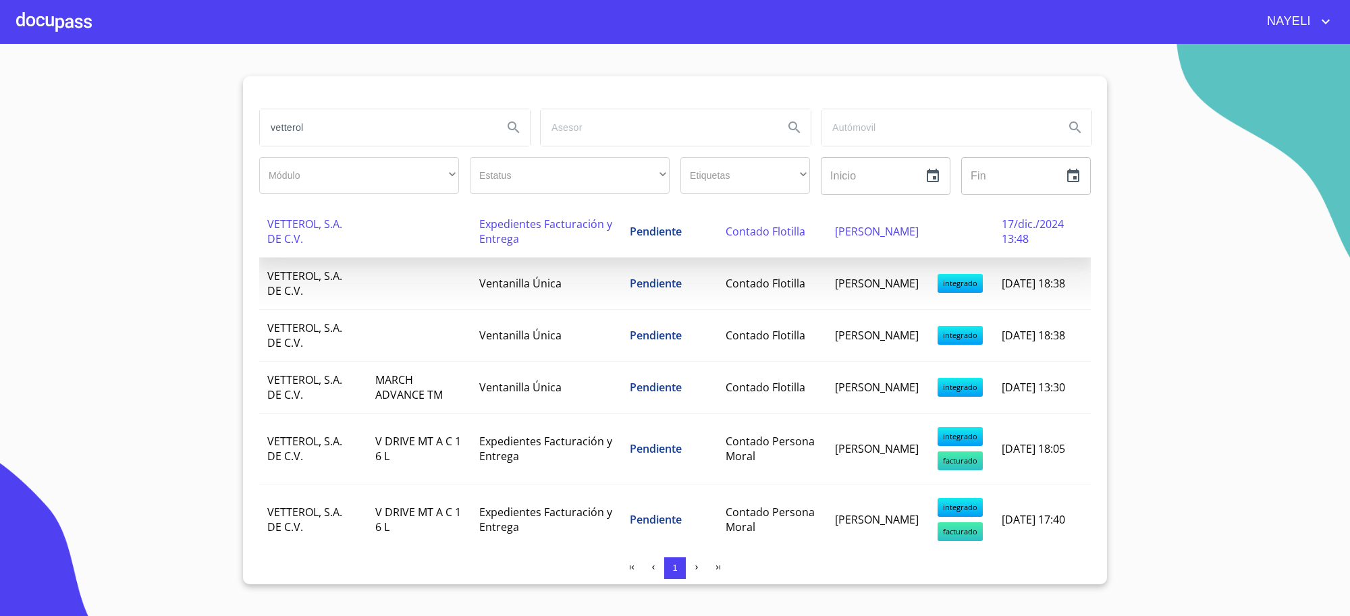
scroll to position [202, 0]
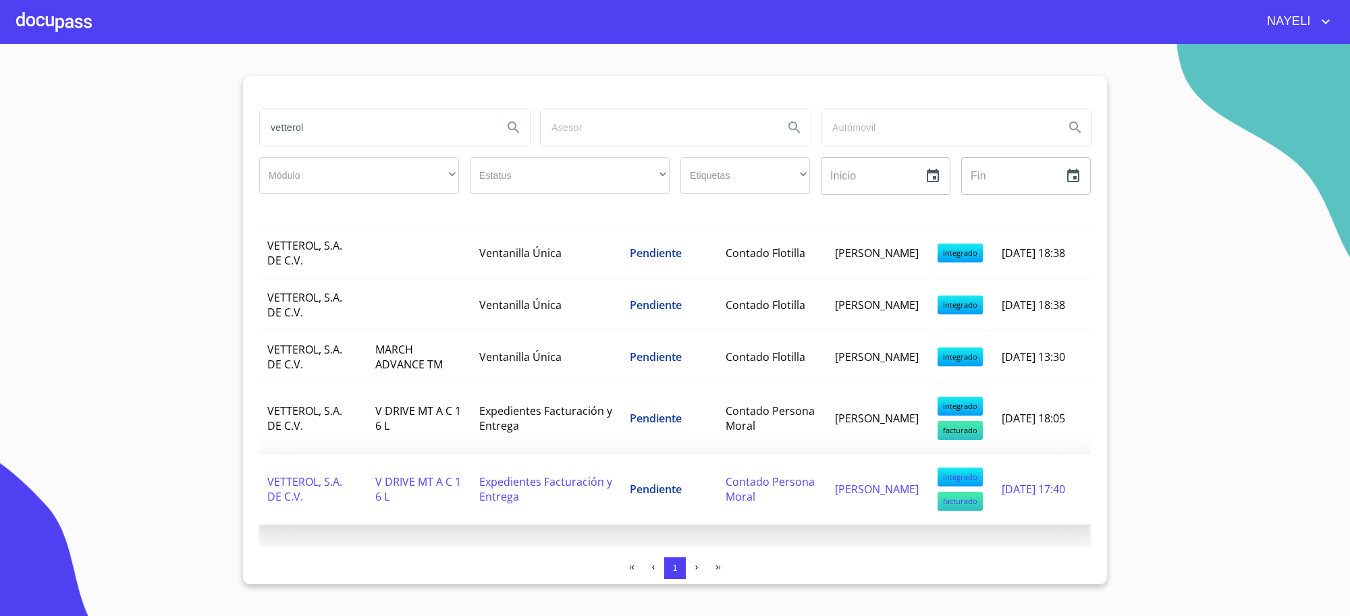
click at [630, 489] on span "Pendiente" at bounding box center [656, 489] width 52 height 15
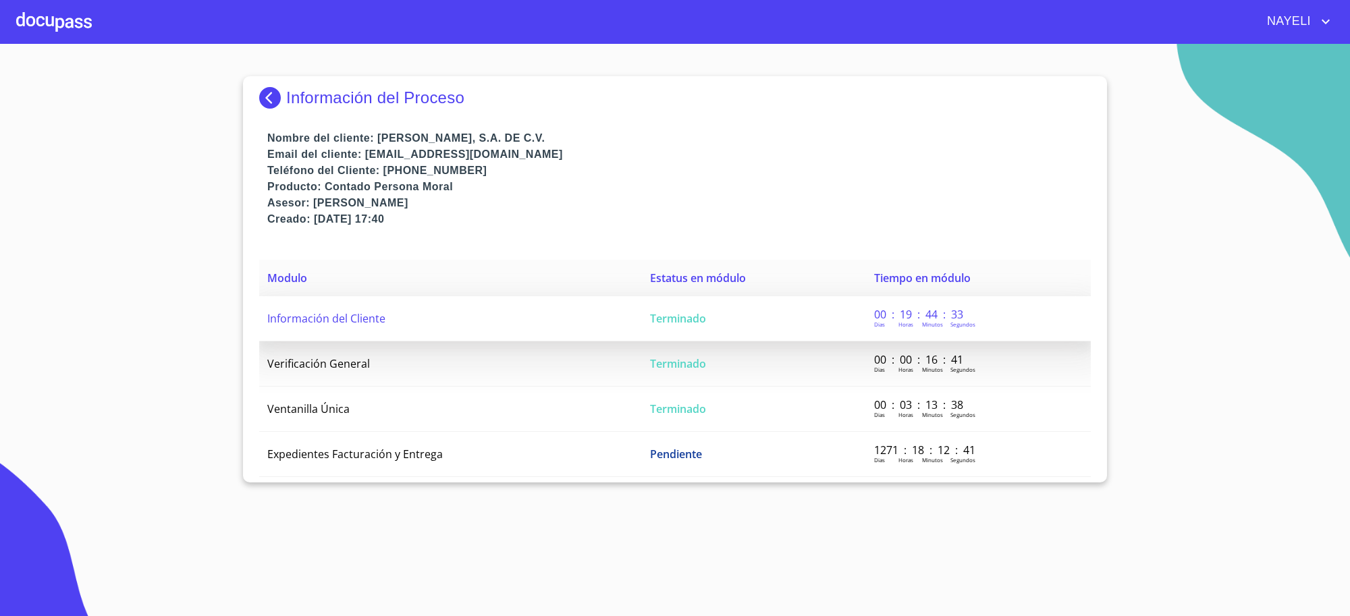
click at [717, 307] on td "Terminado" at bounding box center [753, 318] width 223 height 45
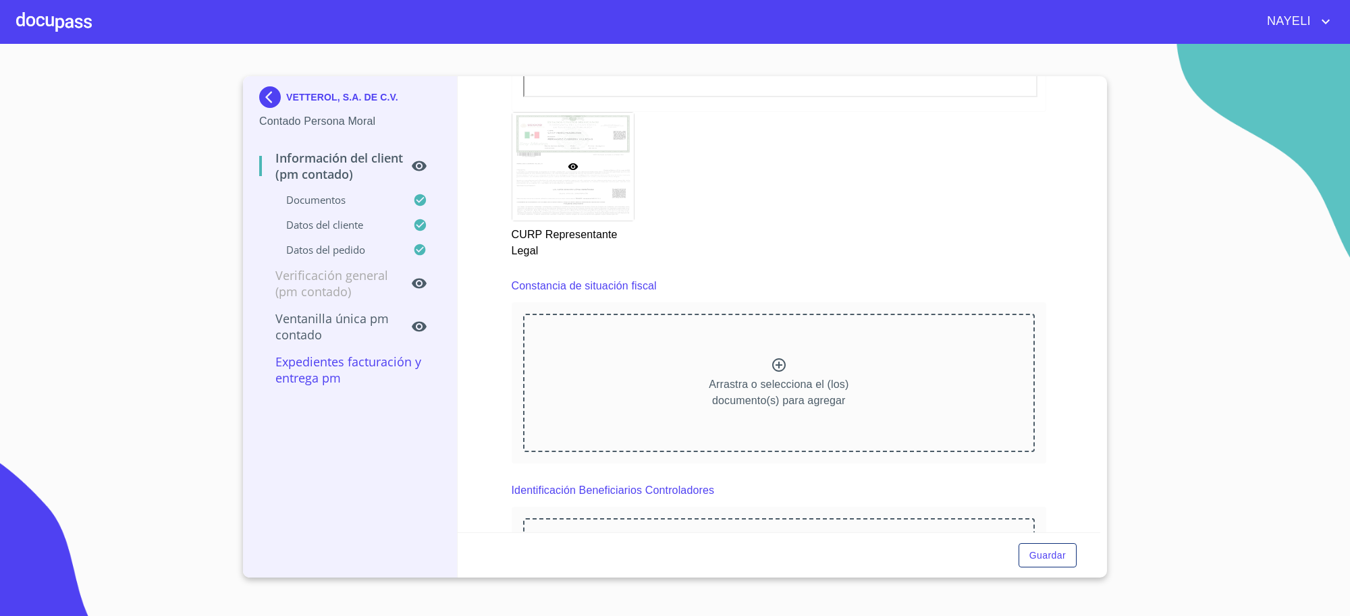
scroll to position [2660, 0]
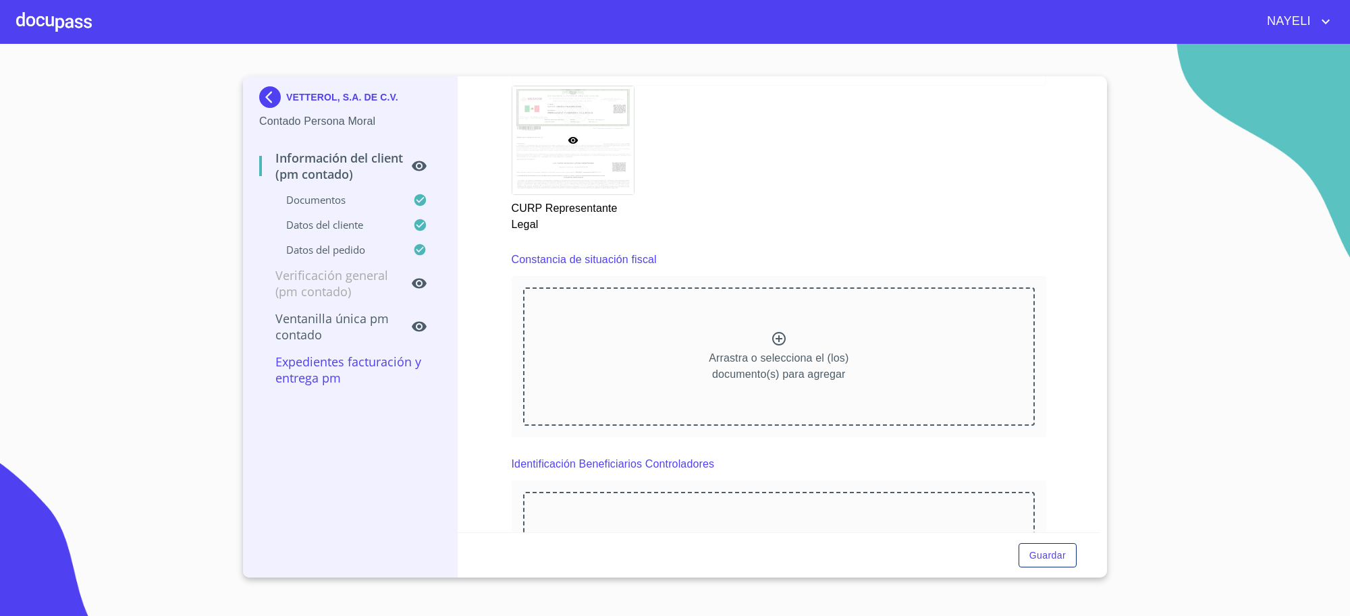
click at [282, 103] on img at bounding box center [272, 97] width 27 height 22
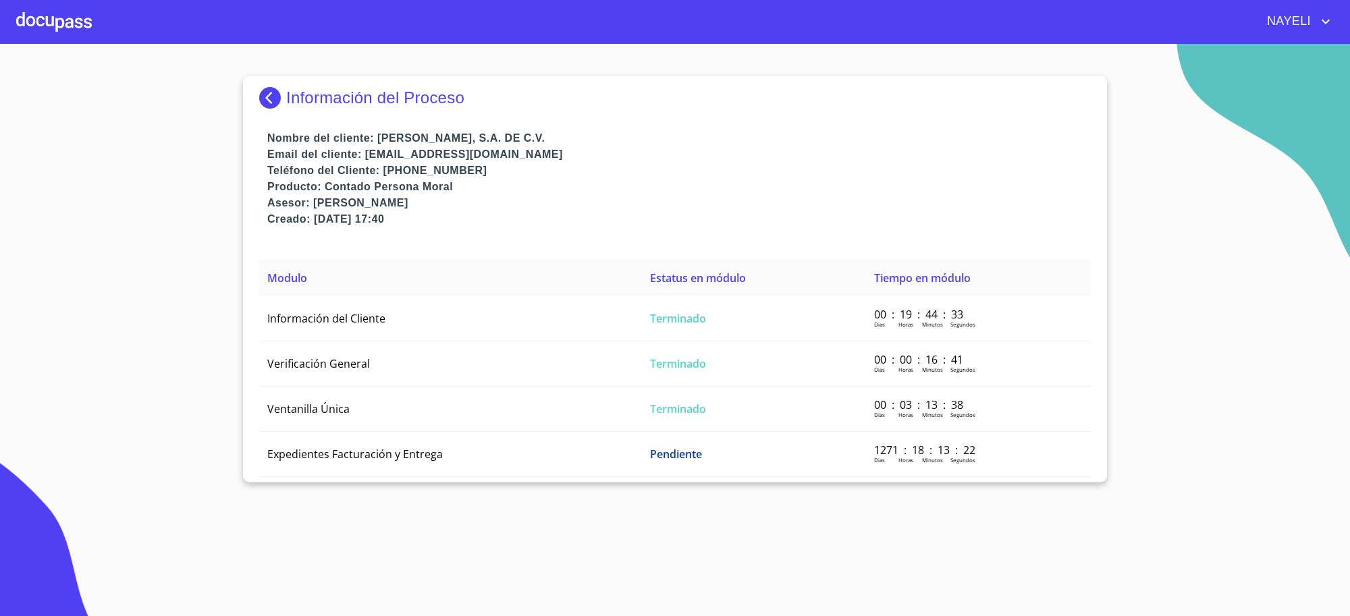
click at [282, 103] on img at bounding box center [272, 98] width 27 height 22
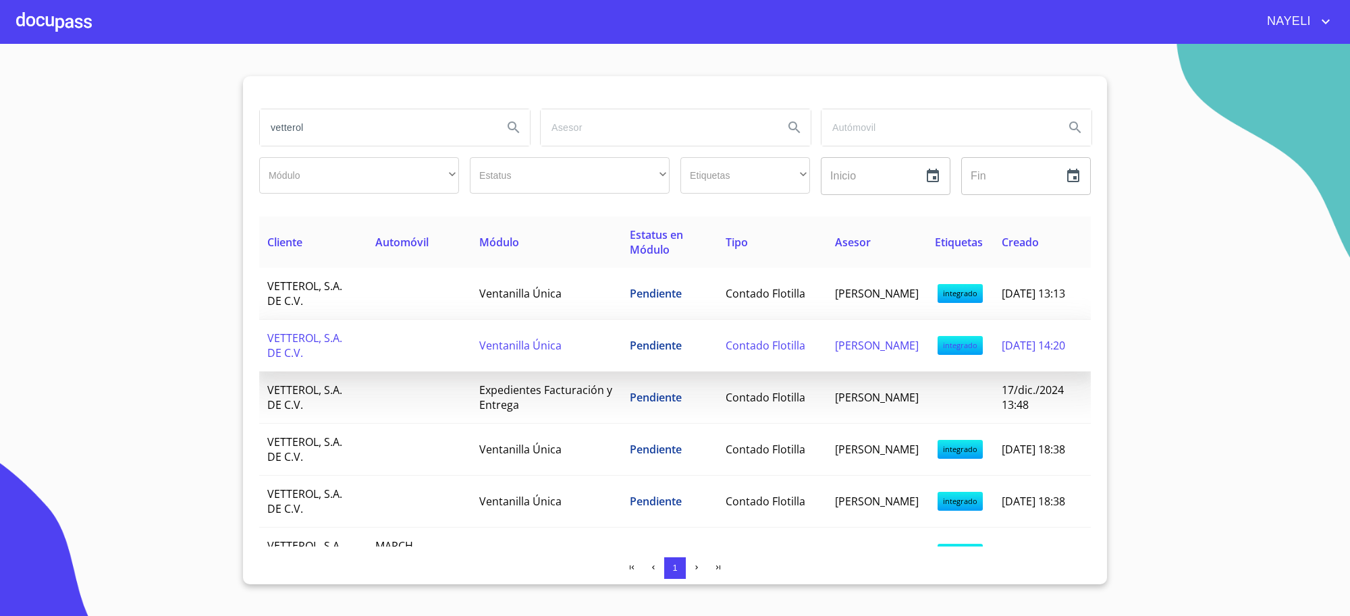
scroll to position [202, 0]
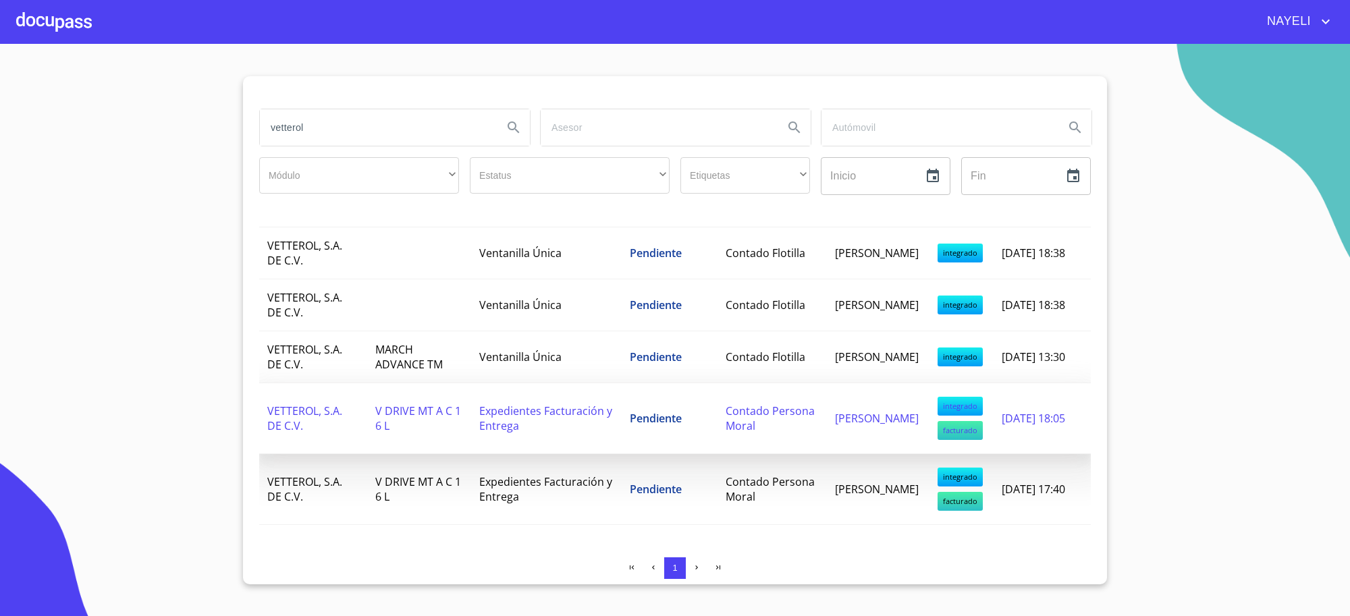
click at [648, 431] on td "Pendiente" at bounding box center [669, 418] width 96 height 71
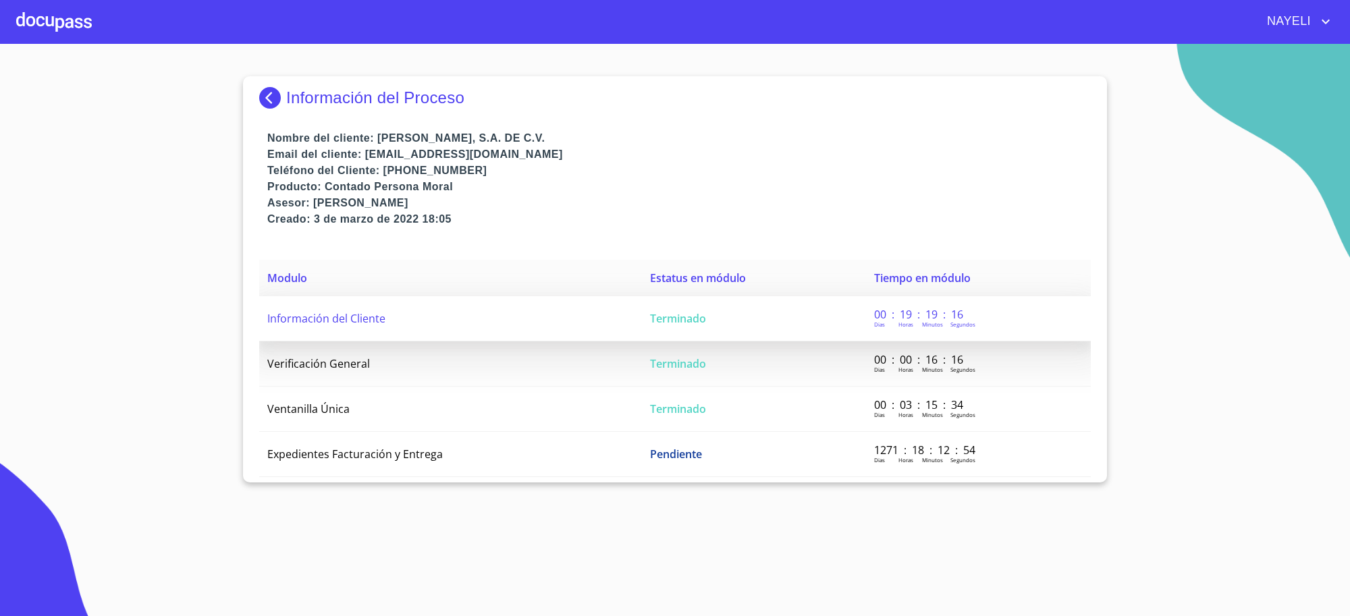
click at [665, 321] on span "Terminado" at bounding box center [678, 318] width 56 height 15
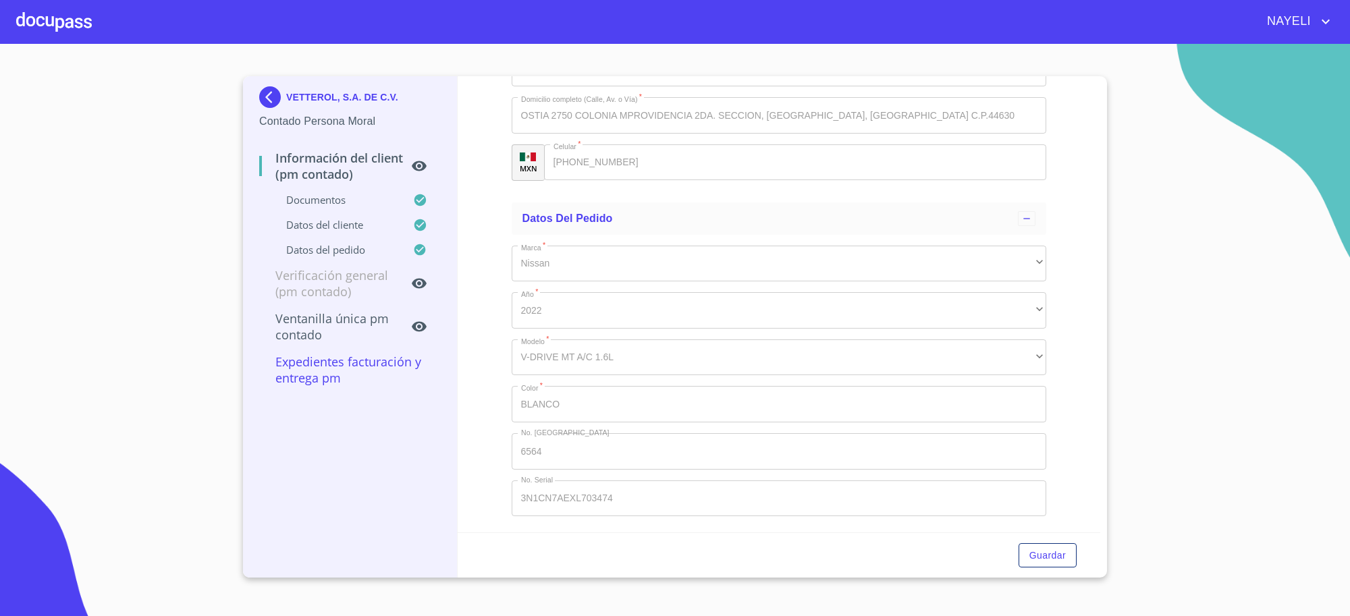
scroll to position [3794, 0]
click at [420, 163] on icon at bounding box center [426, 166] width 30 height 16
click at [415, 321] on icon at bounding box center [426, 327] width 30 height 16
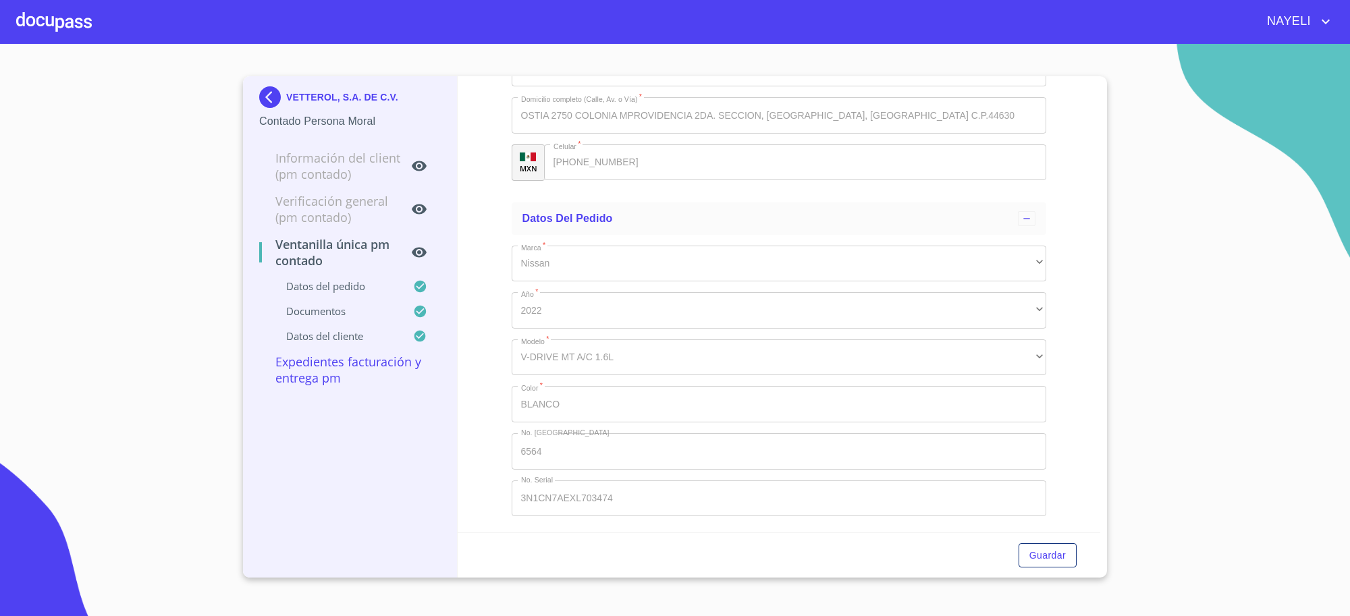
scroll to position [0, 0]
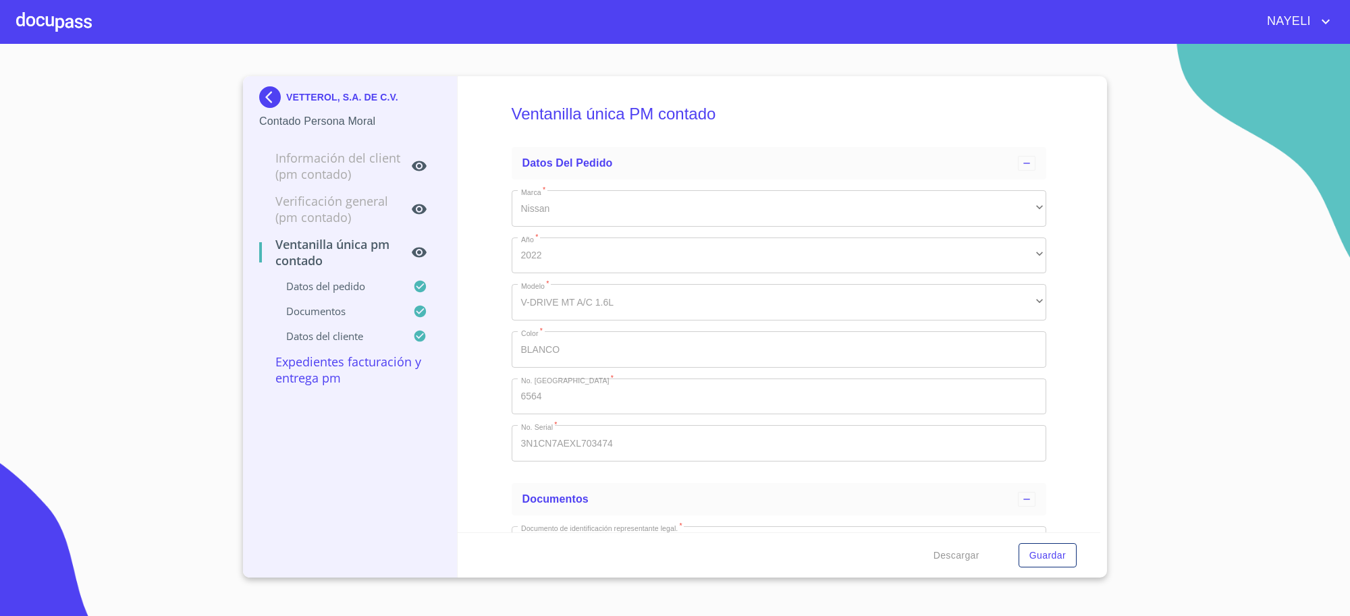
click at [267, 102] on img at bounding box center [272, 97] width 27 height 22
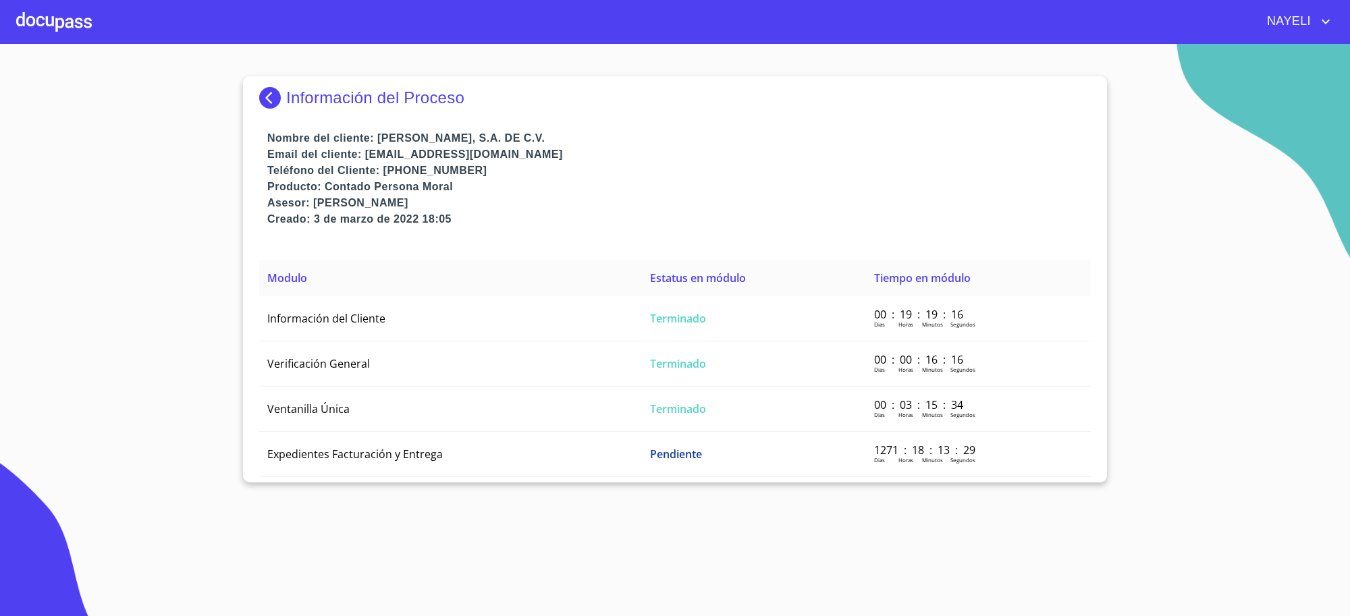
click at [267, 102] on img at bounding box center [272, 98] width 27 height 22
click at [274, 89] on img at bounding box center [272, 98] width 27 height 22
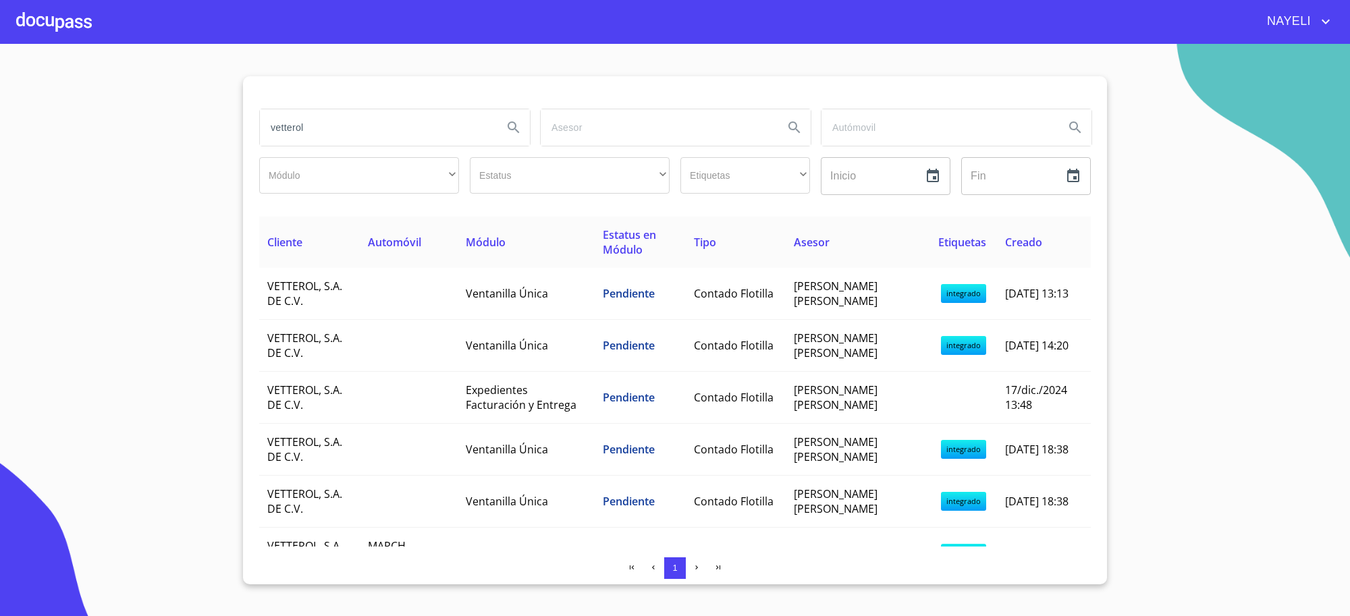
click at [364, 140] on input "vetterol" at bounding box center [376, 127] width 232 height 36
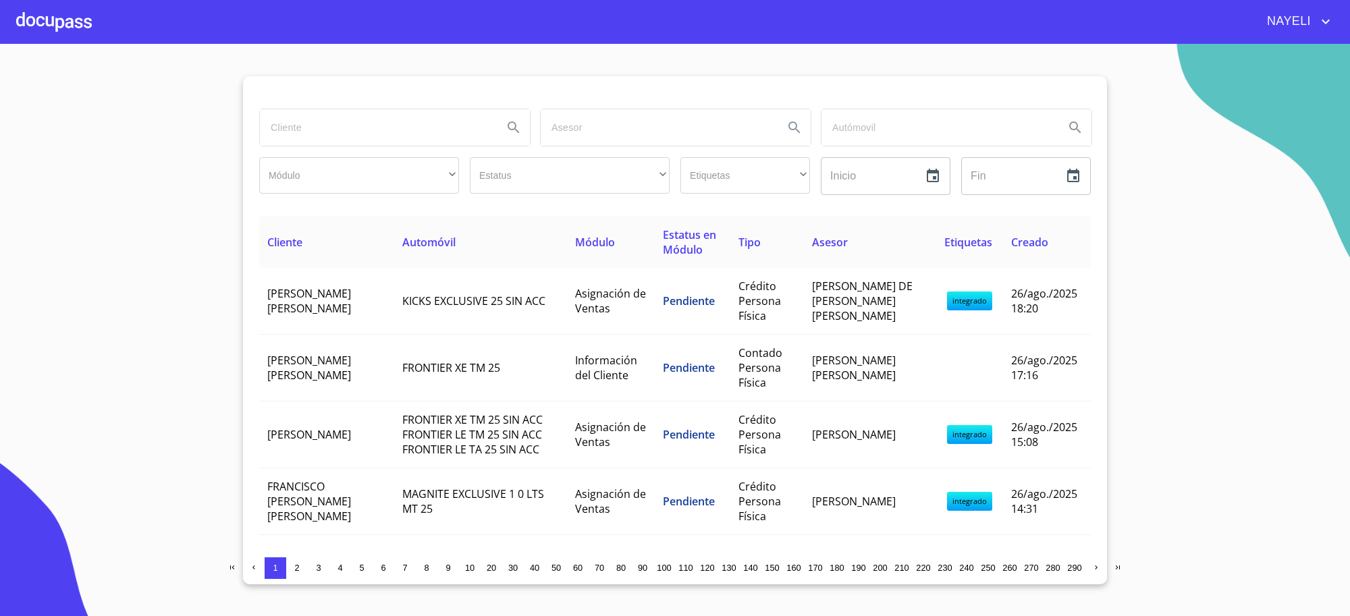
click at [416, 123] on input "search" at bounding box center [376, 127] width 232 height 36
type input "agrofarms"
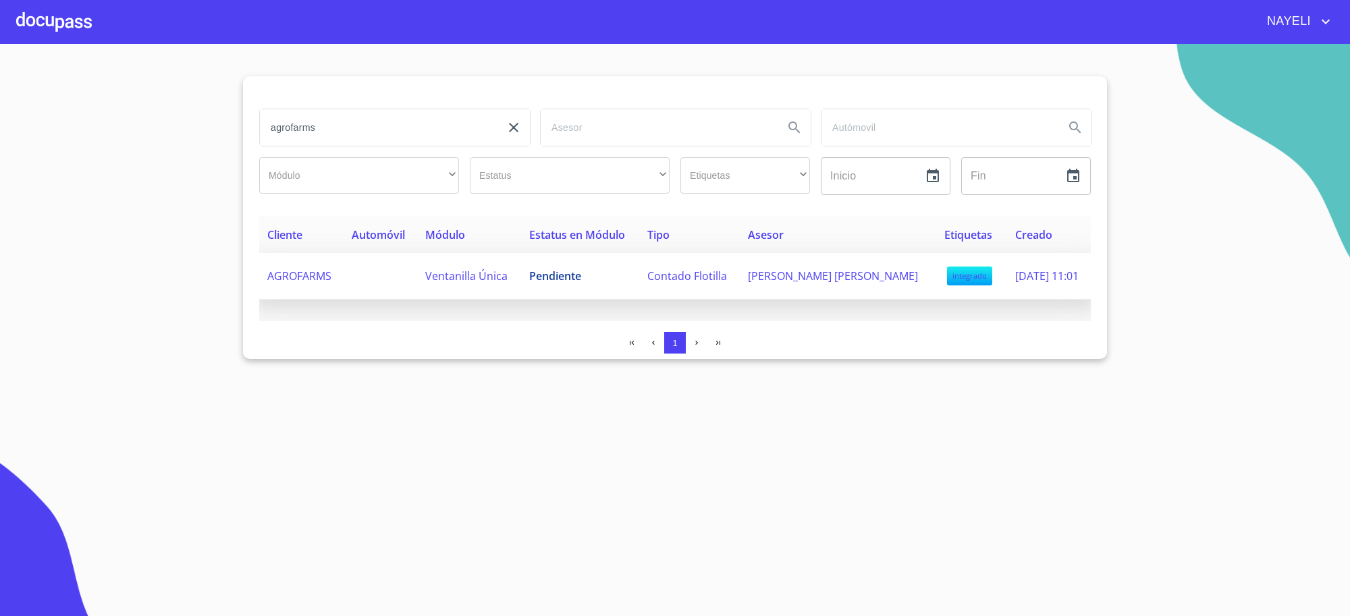
click at [575, 281] on span "Pendiente" at bounding box center [555, 276] width 52 height 15
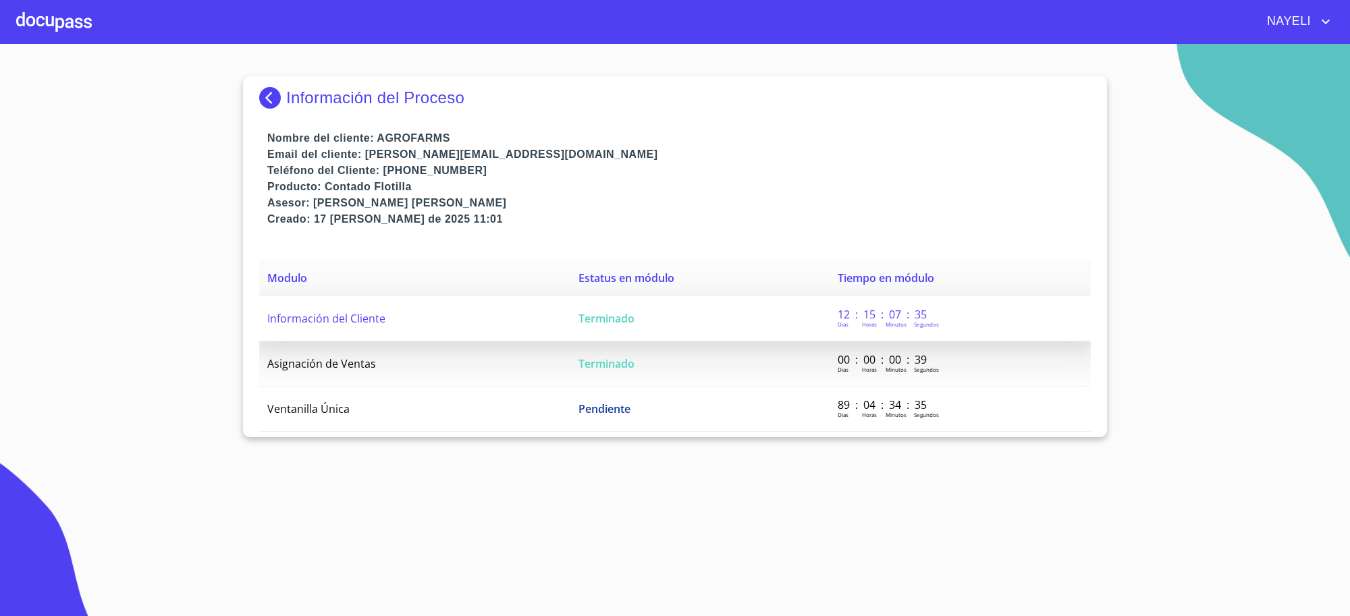
click at [665, 329] on td "Terminado" at bounding box center [699, 318] width 259 height 45
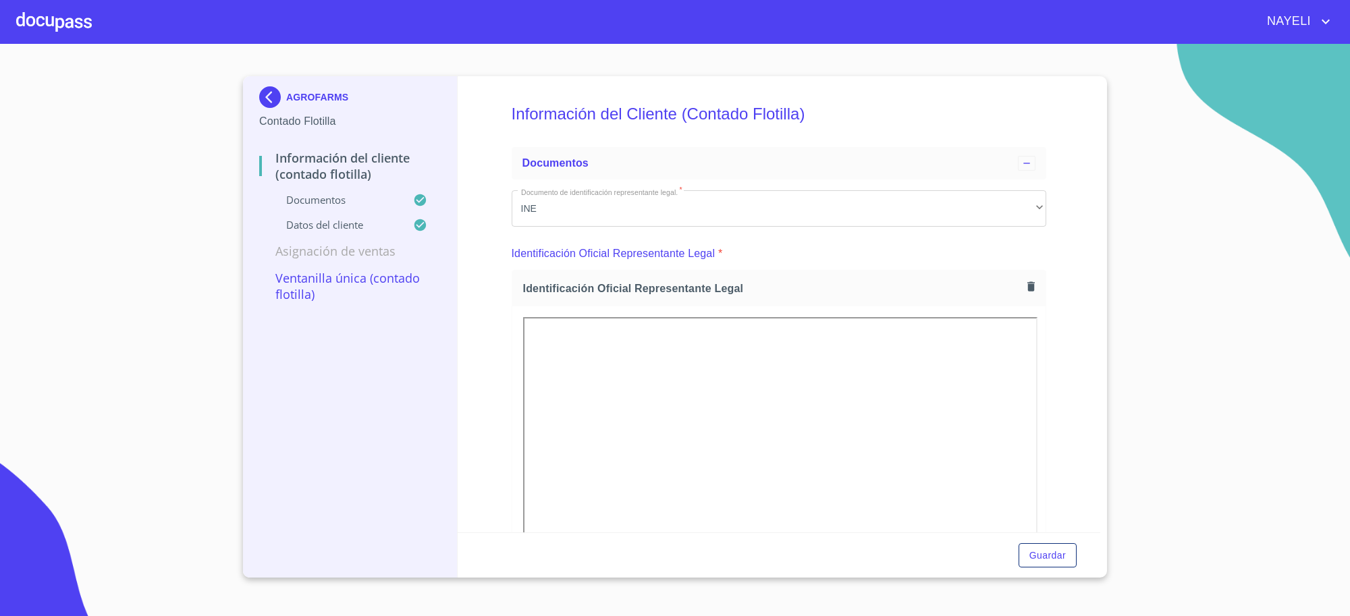
drag, startPoint x: 1288, startPoint y: 371, endPoint x: 1246, endPoint y: 383, distance: 42.9
click at [1288, 371] on section "AGROFARMS Contado Flotilla Información del Cliente (Contado Flotilla) Documento…" at bounding box center [675, 330] width 1350 height 572
